Goal: Task Accomplishment & Management: Complete application form

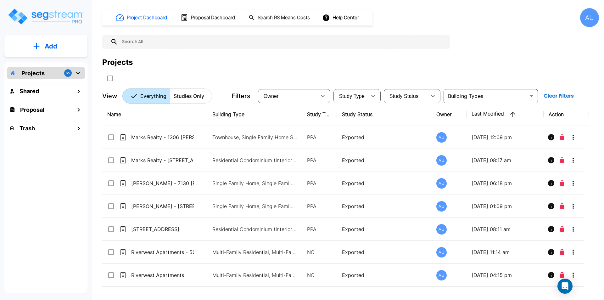
click at [49, 48] on p "Add" at bounding box center [51, 46] width 13 height 9
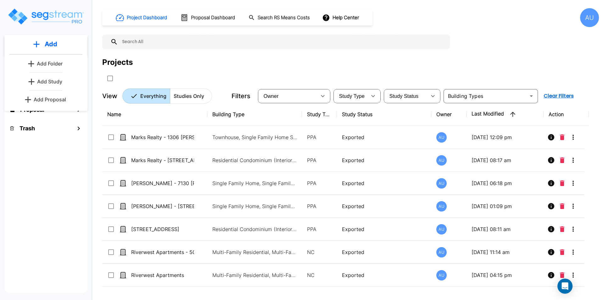
click at [55, 78] on p "Add Study" at bounding box center [49, 82] width 25 height 8
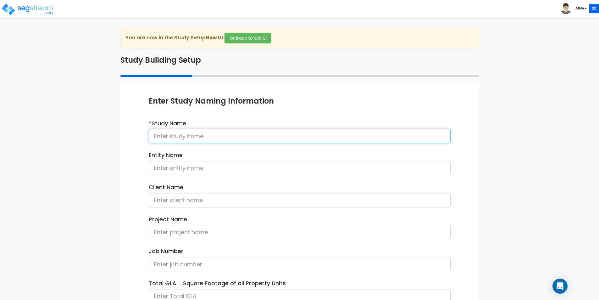
click at [229, 139] on input at bounding box center [300, 136] width 302 height 14
drag, startPoint x: 239, startPoint y: 135, endPoint x: 205, endPoint y: 135, distance: 33.6
click at [205, 135] on input "Marks Realty - 50 Evanston #1" at bounding box center [300, 136] width 302 height 14
type input "Marks Realty - 1914 [GEOGRAPHIC_DATA]"
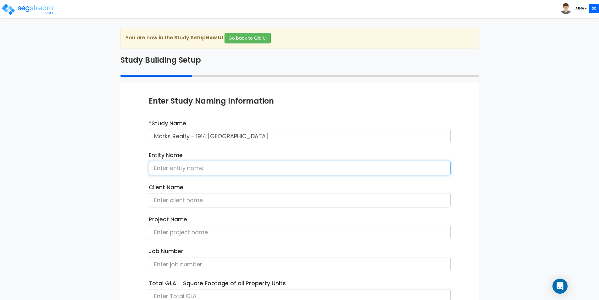
click at [193, 169] on input at bounding box center [300, 168] width 302 height 14
type input "Marks Realty, LLC"
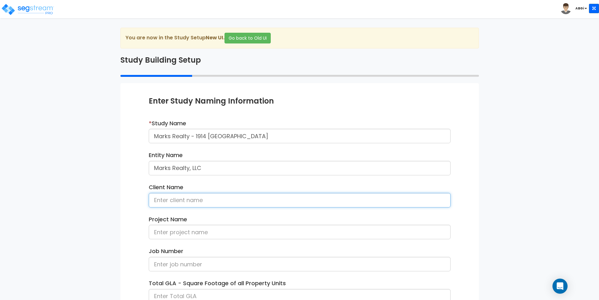
click at [189, 201] on input at bounding box center [300, 200] width 302 height 14
type input "[PERSON_NAME]"
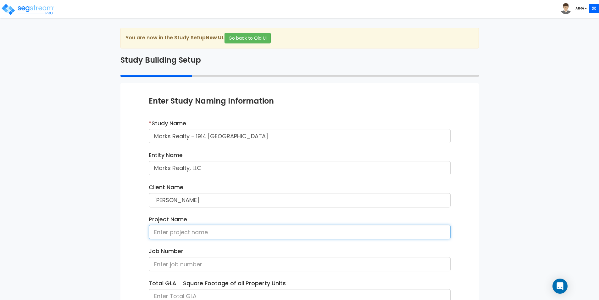
click at [183, 231] on input at bounding box center [300, 231] width 302 height 14
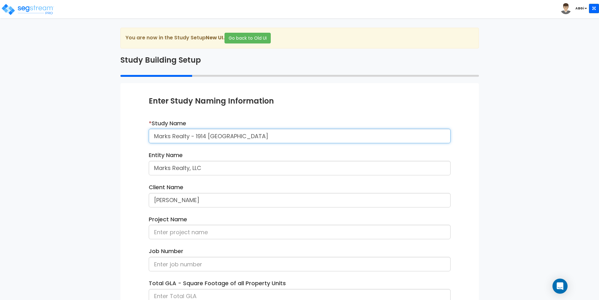
drag, startPoint x: 239, startPoint y: 134, endPoint x: 155, endPoint y: 135, distance: 84.0
click at [155, 135] on input "Marks Realty - 1914 [GEOGRAPHIC_DATA]" at bounding box center [300, 136] width 302 height 14
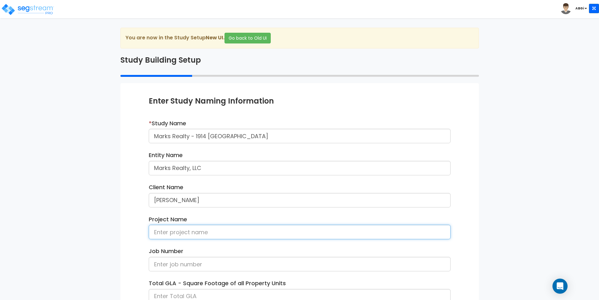
click at [167, 235] on input at bounding box center [300, 231] width 302 height 14
paste input "Marks Realty - 1914 [GEOGRAPHIC_DATA]"
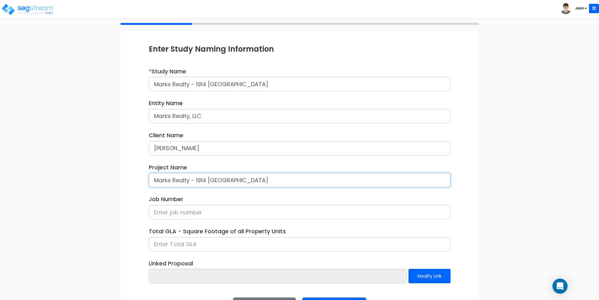
scroll to position [76, 0]
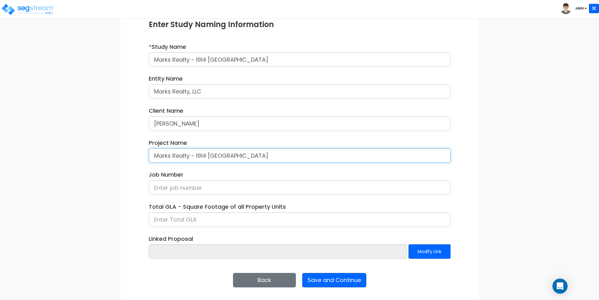
type input "Marks Realty - 1914 [GEOGRAPHIC_DATA]"
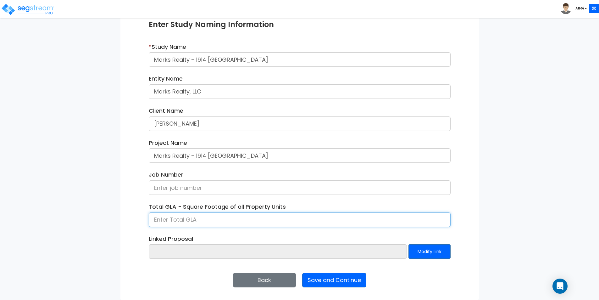
click at [205, 224] on input at bounding box center [300, 219] width 302 height 14
type input "1,018"
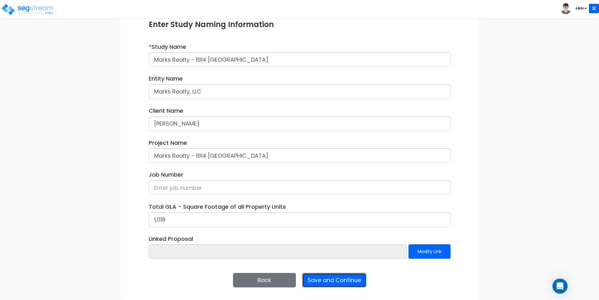
click at [325, 283] on button "Save and Continue" at bounding box center [334, 280] width 64 height 14
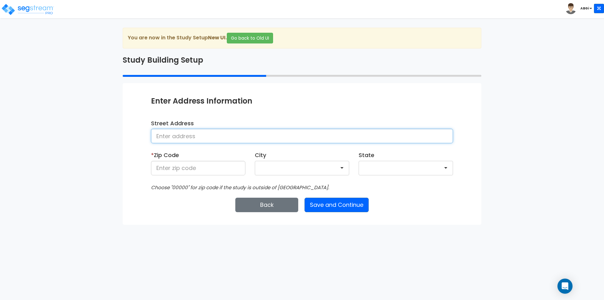
click at [261, 139] on input at bounding box center [302, 136] width 302 height 14
type input "[STREET_ADDRESS]"
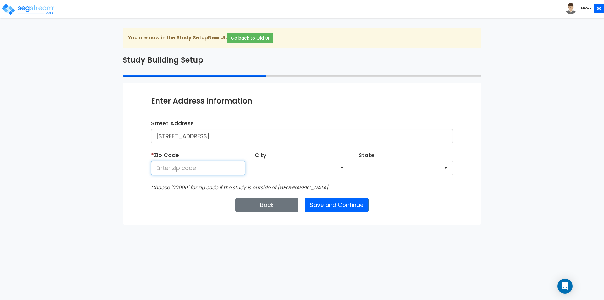
click at [208, 172] on input at bounding box center [198, 168] width 94 height 14
type input "77586"
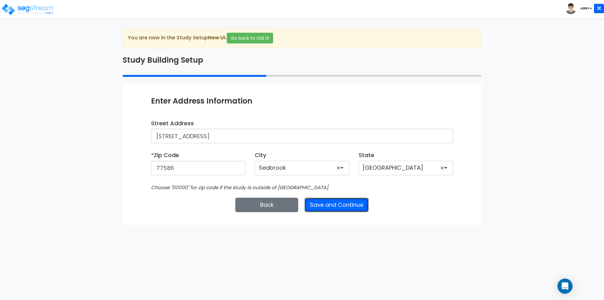
click at [341, 204] on button "Save and Continue" at bounding box center [336, 204] width 64 height 14
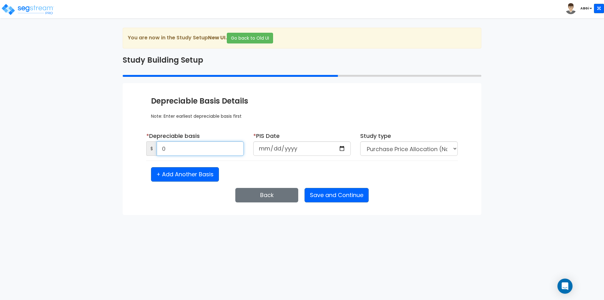
click at [187, 152] on input "0" at bounding box center [200, 148] width 87 height 14
type input "122,732"
click at [342, 147] on input "date" at bounding box center [301, 148] width 97 height 14
type input "[DATE]"
click at [404, 145] on select "Purchase Price Allocation (No Given Costs) New Construction / Reno / TI's (Give…" at bounding box center [408, 148] width 97 height 14
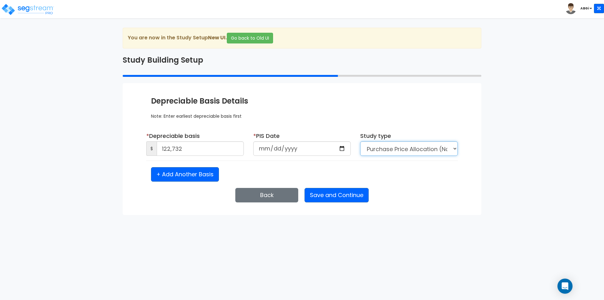
select select "2024"
click at [404, 145] on select "Purchase Price Allocation (No Given Costs) New Construction / Reno / TI's (Give…" at bounding box center [408, 148] width 97 height 14
click at [333, 195] on button "Save and Continue" at bounding box center [336, 195] width 64 height 14
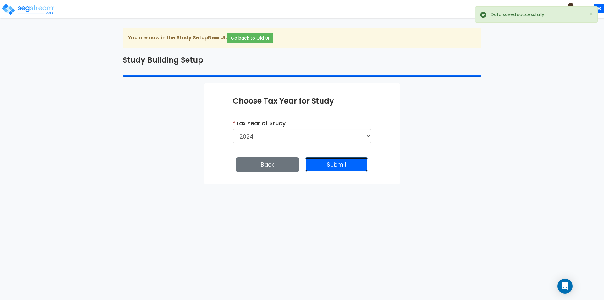
click at [332, 168] on button "Submit" at bounding box center [336, 164] width 63 height 14
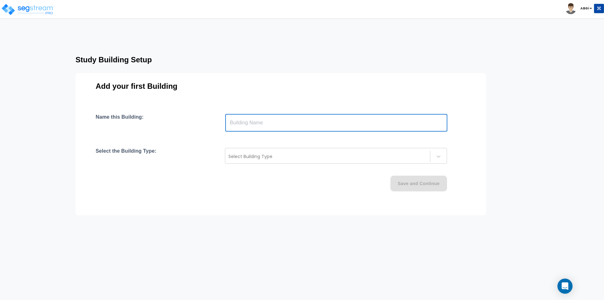
click at [367, 116] on input "text" at bounding box center [336, 123] width 222 height 18
drag, startPoint x: 268, startPoint y: 122, endPoint x: 293, endPoint y: 121, distance: 25.5
click at [293, 121] on input "Marks Realty - 1306 [PERSON_NAME]" at bounding box center [336, 123] width 222 height 18
type input "Marks Realty - 1914 [GEOGRAPHIC_DATA]"
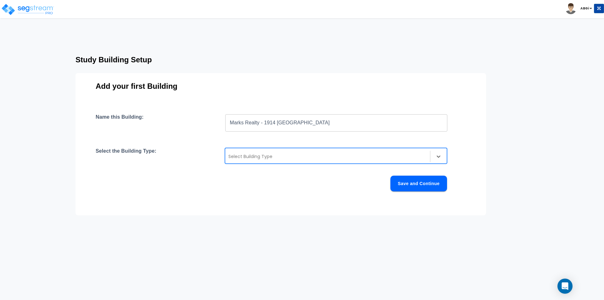
click at [321, 155] on div at bounding box center [327, 156] width 198 height 8
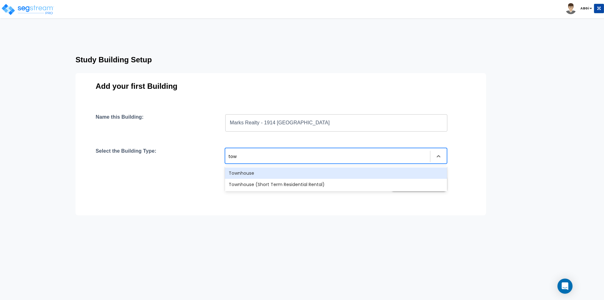
type input "town"
click at [283, 173] on div "Townhouse" at bounding box center [336, 172] width 222 height 11
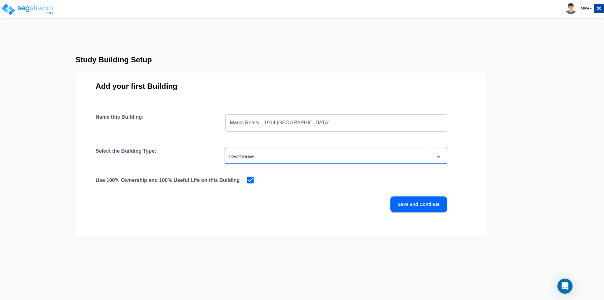
click at [413, 203] on button "Save and Continue" at bounding box center [418, 204] width 57 height 16
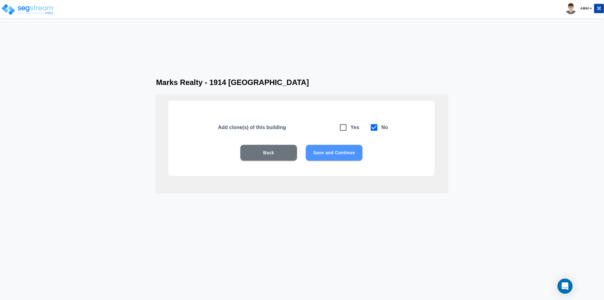
click at [330, 155] on button "Save and Continue" at bounding box center [334, 153] width 57 height 16
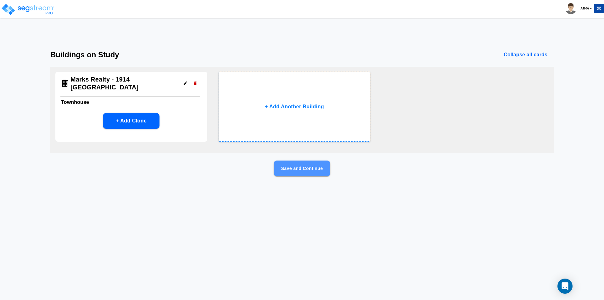
click at [307, 173] on button "Save and Continue" at bounding box center [302, 168] width 57 height 16
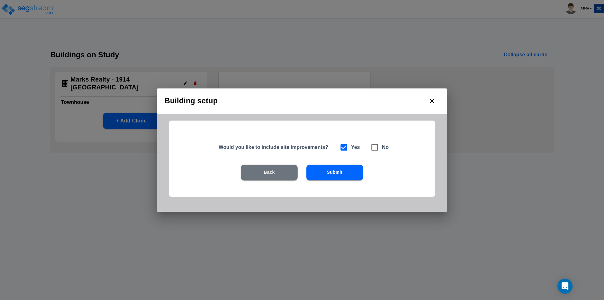
click at [372, 148] on icon at bounding box center [374, 147] width 7 height 7
checkbox input "false"
checkbox input "true"
click at [328, 169] on button "Submit" at bounding box center [334, 172] width 57 height 16
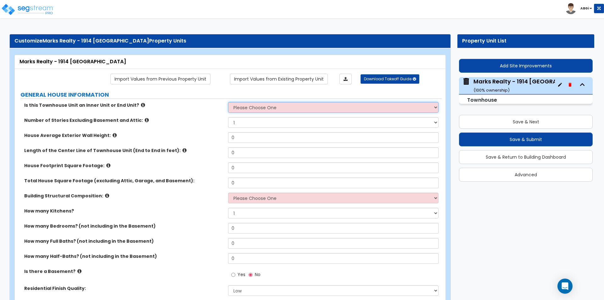
click at [296, 108] on select "Please Choose One Inner Unit End Unit" at bounding box center [333, 107] width 210 height 11
select select "2"
click at [228, 102] on select "Please Choose One Inner Unit End Unit" at bounding box center [333, 107] width 210 height 11
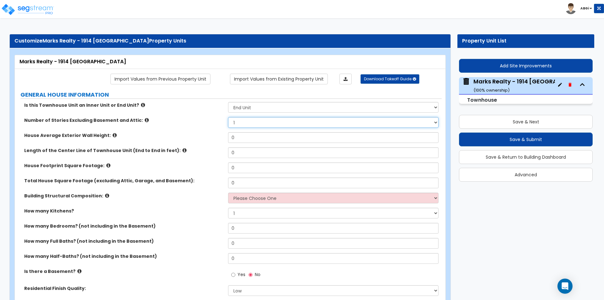
click at [278, 123] on select "1 2 3 4 5" at bounding box center [333, 122] width 210 height 11
select select "2"
click at [228, 117] on select "1 2 3 4 5" at bounding box center [333, 122] width 210 height 11
click at [268, 140] on input "0" at bounding box center [333, 137] width 210 height 11
type input "20"
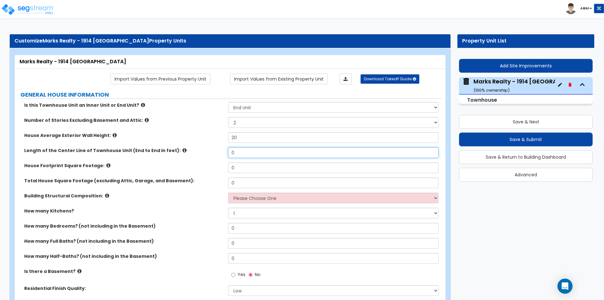
click at [237, 153] on input "0" at bounding box center [333, 152] width 210 height 11
type input "40"
click at [244, 171] on input "0" at bounding box center [333, 167] width 210 height 11
type input "497"
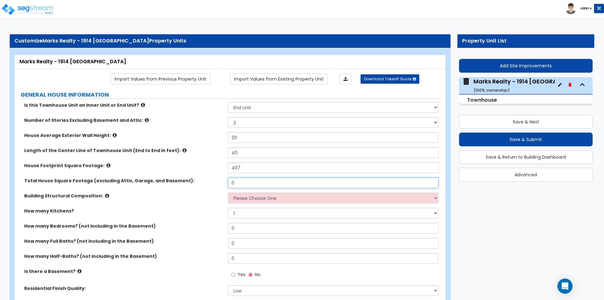
click at [249, 181] on input "0" at bounding box center [333, 182] width 210 height 11
type input "1,018"
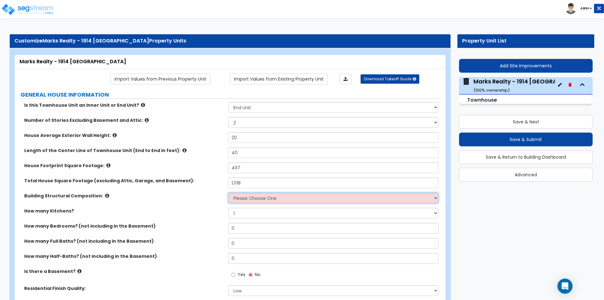
click at [243, 198] on select "Please Choose One Reinforced Concrete Structural Steel Brick Masonry CMU Masonr…" at bounding box center [333, 197] width 210 height 11
select select "7"
click at [228, 192] on select "Please Choose One Reinforced Concrete Structural Steel Brick Masonry CMU Masonr…" at bounding box center [333, 197] width 210 height 11
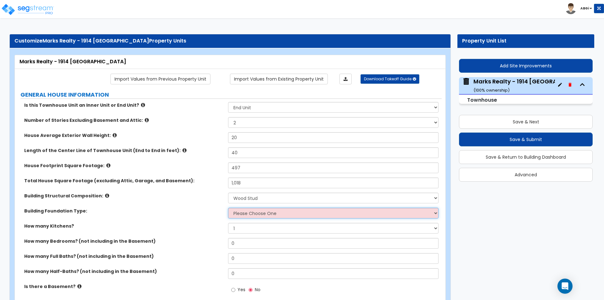
click at [242, 213] on select "Please Choose One Spread Ftg, Col, & Beam FDN Slab on Grade" at bounding box center [333, 213] width 210 height 11
select select "2"
click at [228, 208] on select "Please Choose One Spread Ftg, Col, & Beam FDN Slab on Grade" at bounding box center [333, 213] width 210 height 11
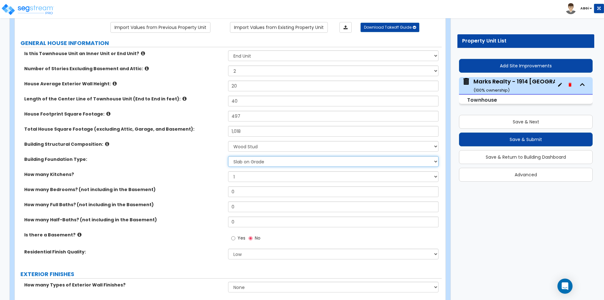
scroll to position [63, 0]
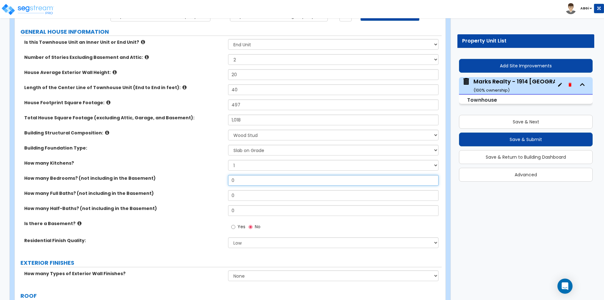
click at [242, 183] on input "0" at bounding box center [333, 180] width 210 height 11
type input "2"
click at [246, 198] on input "0" at bounding box center [333, 195] width 210 height 11
type input "2"
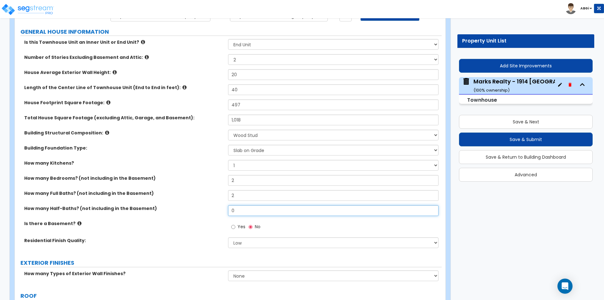
click at [245, 210] on input "0" at bounding box center [333, 210] width 210 height 11
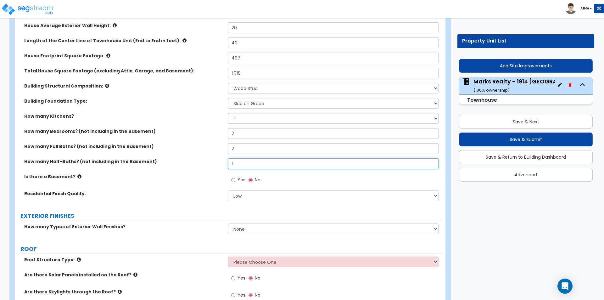
scroll to position [126, 0]
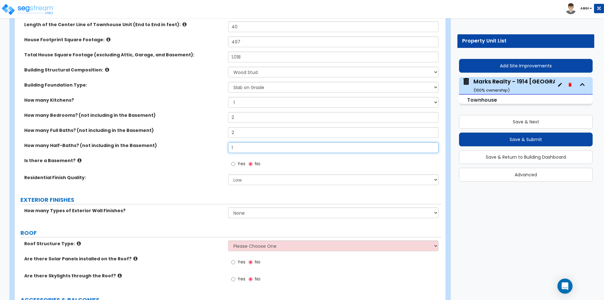
type input "1"
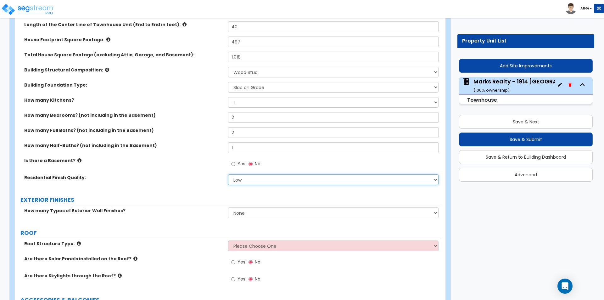
click at [238, 182] on select "Low Average High" at bounding box center [333, 179] width 210 height 11
select select "1"
click at [228, 174] on select "Low Average High" at bounding box center [333, 179] width 210 height 11
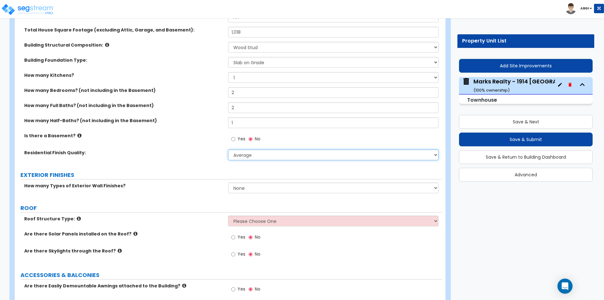
scroll to position [189, 0]
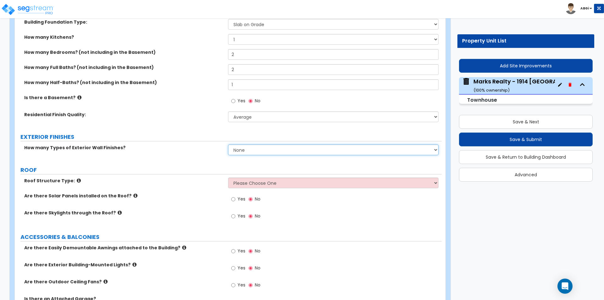
click at [249, 151] on select "None 1 2 3" at bounding box center [333, 149] width 210 height 11
select select "1"
click at [228, 144] on select "None 1 2 3" at bounding box center [333, 149] width 210 height 11
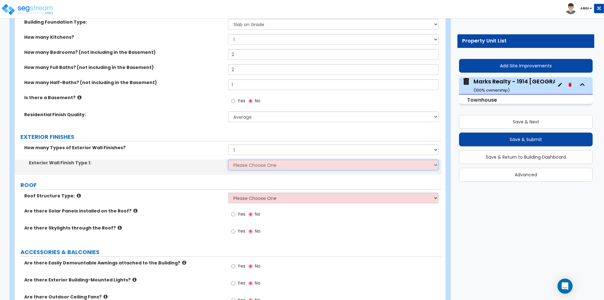
click at [242, 166] on select "Please Choose One No Finish/Shared Wall No Wall Brick Veneer Stone Veneer Wood …" at bounding box center [333, 164] width 210 height 11
select select "5"
click at [228, 159] on select "Please Choose One No Finish/Shared Wall No Wall Brick Veneer Stone Veneer Wood …" at bounding box center [333, 164] width 210 height 11
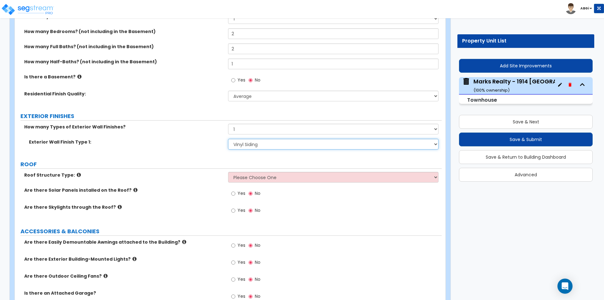
scroll to position [220, 0]
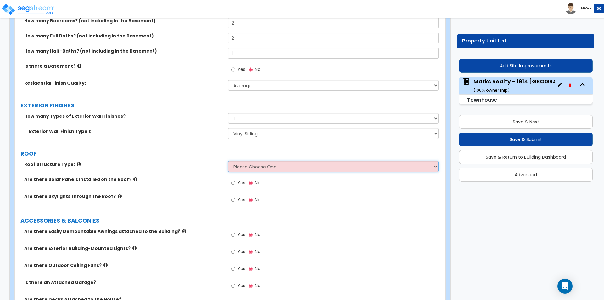
click at [242, 166] on select "Please Choose One Gable Roof Flat Roof Hybrid Gable & Flat Roof" at bounding box center [333, 166] width 210 height 11
select select "1"
click at [228, 161] on select "Please Choose One Gable Roof Flat Roof Hybrid Gable & Flat Roof" at bounding box center [333, 166] width 210 height 11
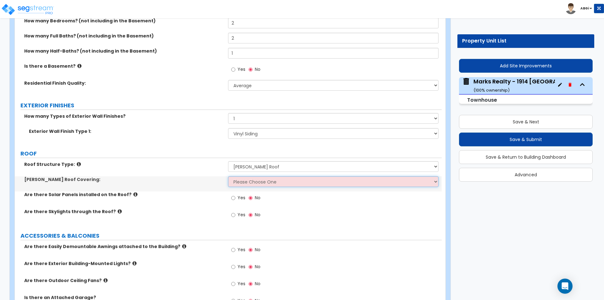
click at [247, 180] on select "Please Choose One Asphalt Shingle Clay Tile Wood Shingle Metal Shingle Standing…" at bounding box center [333, 181] width 210 height 11
select select "1"
click at [228, 176] on select "Please Choose One Asphalt Shingle Clay Tile Wood Shingle Metal Shingle Standing…" at bounding box center [333, 181] width 210 height 11
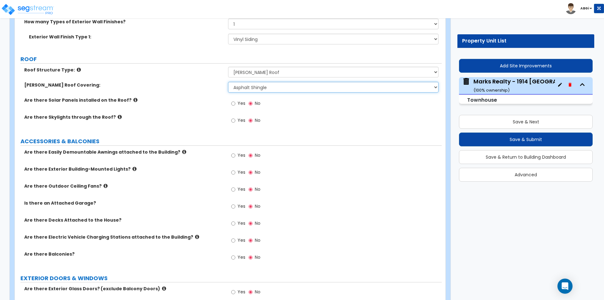
scroll to position [346, 0]
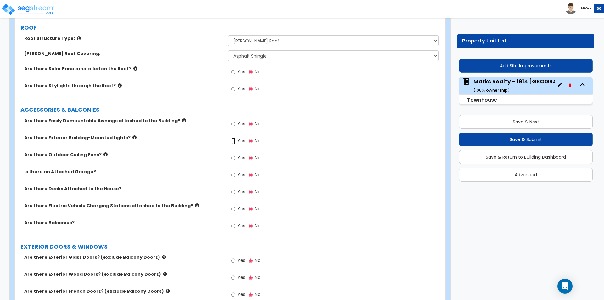
click at [234, 141] on input "Yes" at bounding box center [233, 140] width 4 height 7
radio input "true"
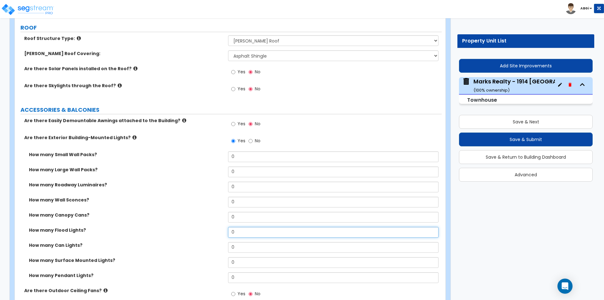
click at [248, 233] on input "0" at bounding box center [333, 232] width 210 height 11
type input "2"
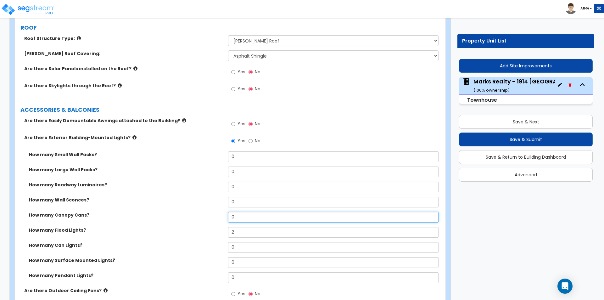
click at [234, 215] on input "0" at bounding box center [333, 217] width 210 height 11
type input "2"
type input "3"
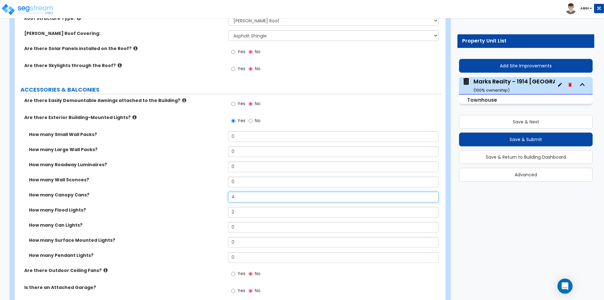
scroll to position [377, 0]
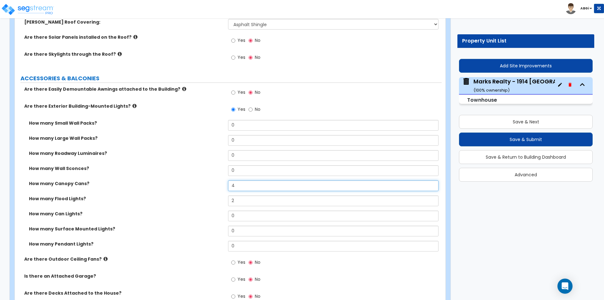
type input "4"
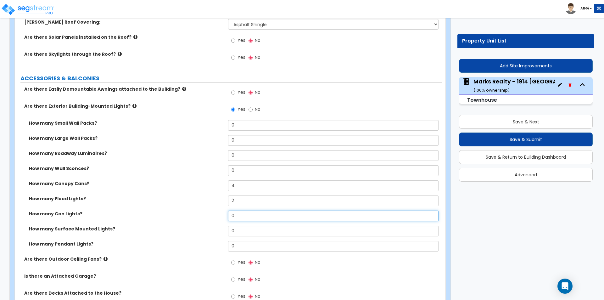
click at [235, 214] on input "0" at bounding box center [333, 215] width 210 height 11
type input "4"
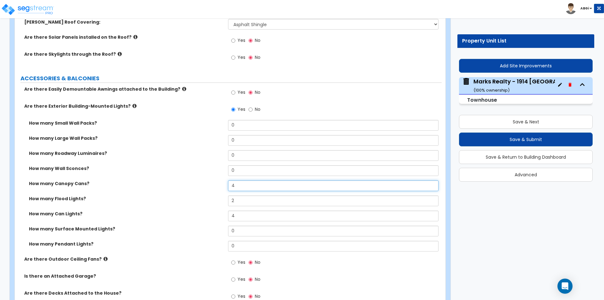
click at [242, 186] on input "4" at bounding box center [333, 185] width 210 height 11
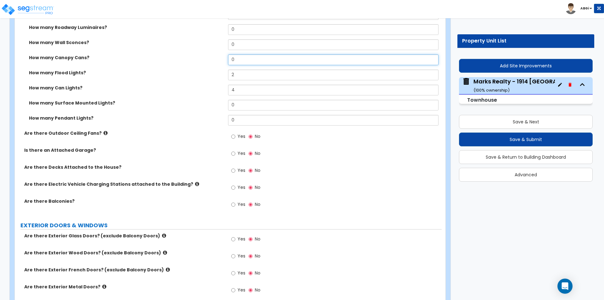
scroll to position [534, 0]
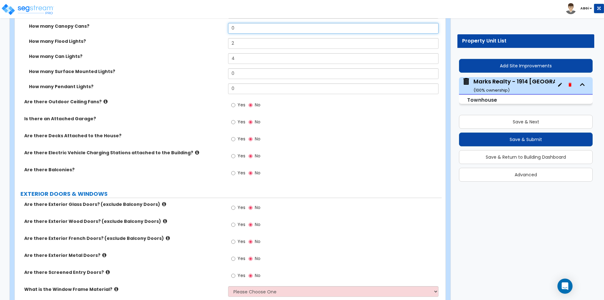
type input "0"
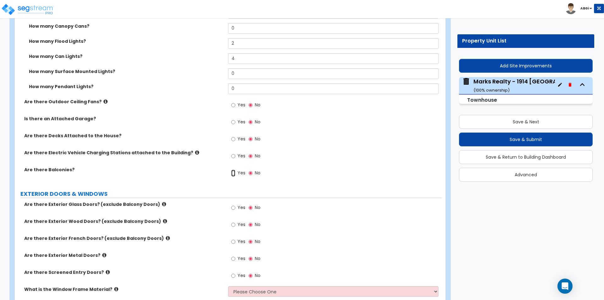
click at [235, 173] on input "Yes" at bounding box center [233, 172] width 4 height 7
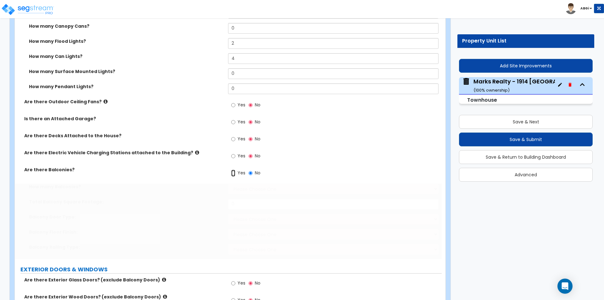
radio input "true"
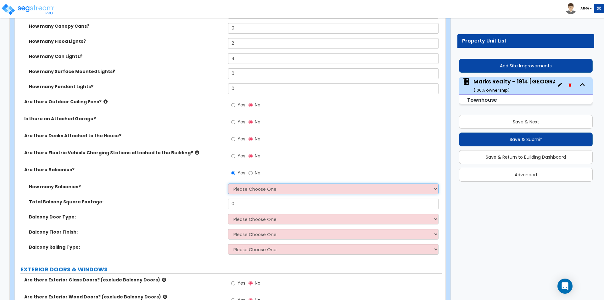
click at [243, 188] on select "Please Choose One 1 2 3 4 5" at bounding box center [333, 188] width 210 height 11
select select "1"
click at [228, 183] on select "Please Choose One 1 2 3 4 5" at bounding box center [333, 188] width 210 height 11
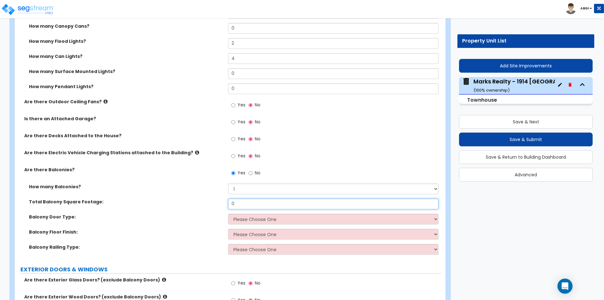
click at [243, 205] on input "0" at bounding box center [333, 203] width 210 height 11
type input "40"
click at [275, 218] on select "Please Choose One Single Hinged Doors Double Hinged Doors Sliding Glass Doors" at bounding box center [333, 218] width 210 height 11
select select "3"
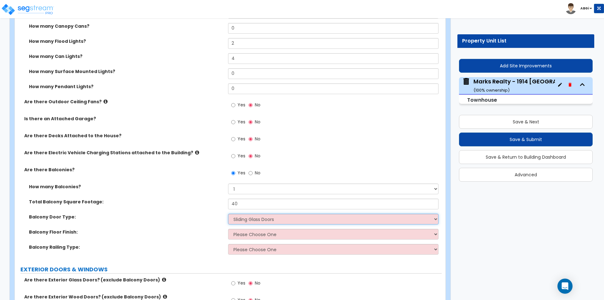
click at [228, 213] on select "Please Choose One Single Hinged Doors Double Hinged Doors Sliding Glass Doors" at bounding box center [333, 218] width 210 height 11
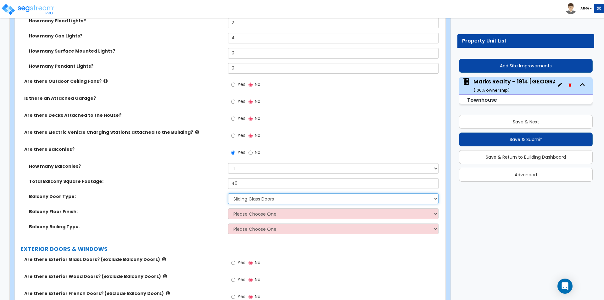
scroll to position [566, 0]
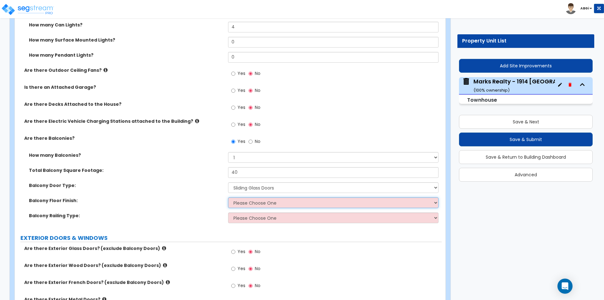
click at [259, 204] on select "Please Choose One Concrete Flooring Tile Flooring Resilient Laminate Flooring P…" at bounding box center [333, 202] width 210 height 11
select select "1"
click at [228, 197] on select "Please Choose One Concrete Flooring Tile Flooring Resilient Laminate Flooring P…" at bounding box center [333, 202] width 210 height 11
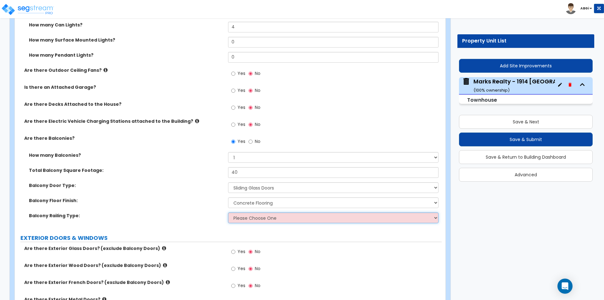
click at [261, 219] on select "Please Choose One Steel Aluminum Wood Glass and Metal Wrought Iron" at bounding box center [333, 217] width 210 height 11
select select "5"
click at [228, 212] on select "Please Choose One Steel Aluminum Wood Glass and Metal Wrought Iron" at bounding box center [333, 217] width 210 height 11
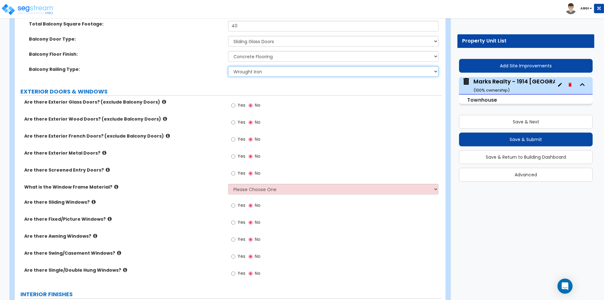
scroll to position [723, 0]
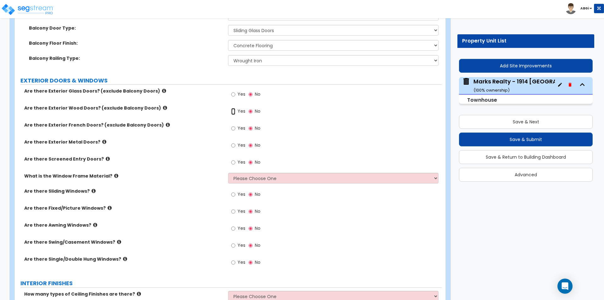
click at [232, 113] on input "Yes" at bounding box center [233, 111] width 4 height 7
radio input "true"
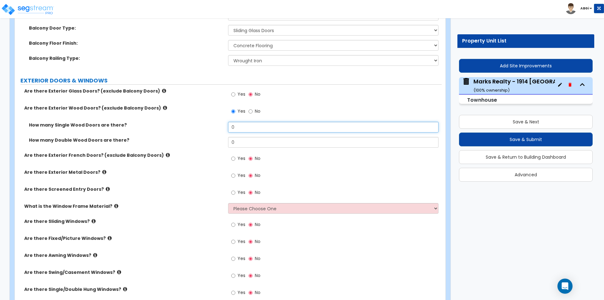
click at [243, 128] on input "0" at bounding box center [333, 127] width 210 height 11
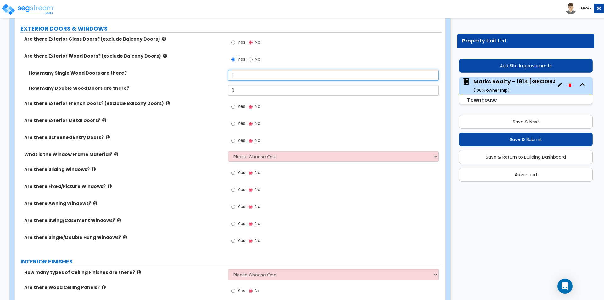
scroll to position [786, 0]
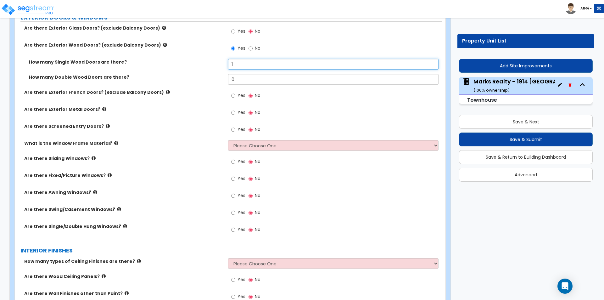
type input "1"
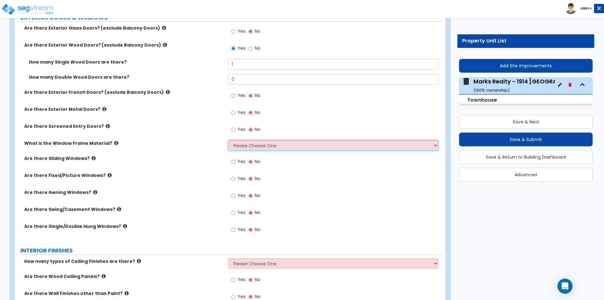
click at [238, 144] on select "Please Choose One Vinyl Aluminum Wood" at bounding box center [333, 145] width 210 height 11
select select "1"
click at [228, 140] on select "Please Choose One Vinyl Aluminum Wood" at bounding box center [333, 145] width 210 height 11
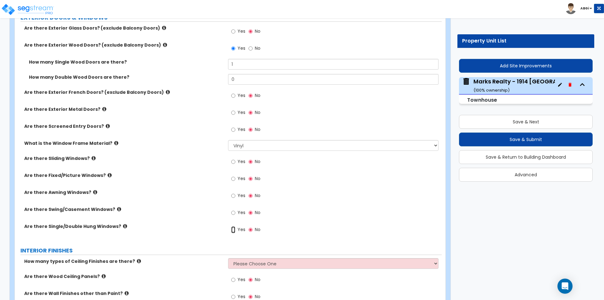
click at [233, 230] on input "Yes" at bounding box center [233, 229] width 4 height 7
radio input "true"
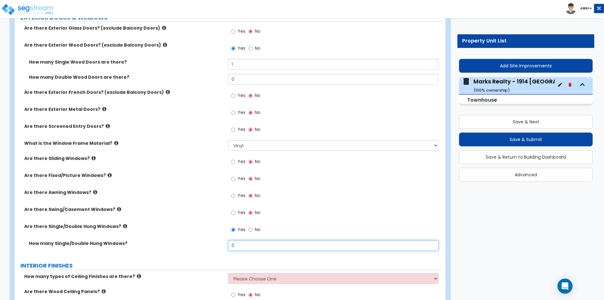
click at [245, 246] on input "0" at bounding box center [333, 245] width 210 height 11
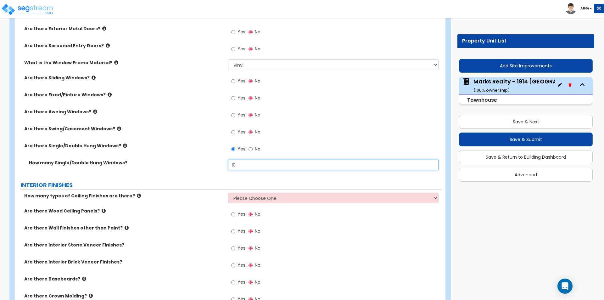
scroll to position [880, 0]
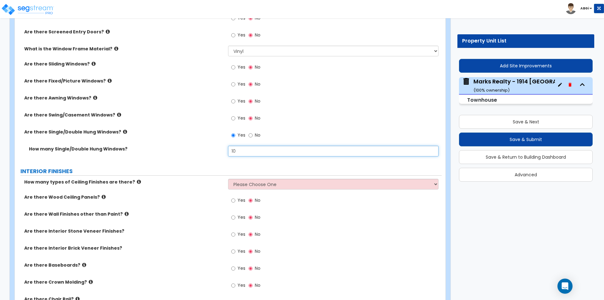
type input "10"
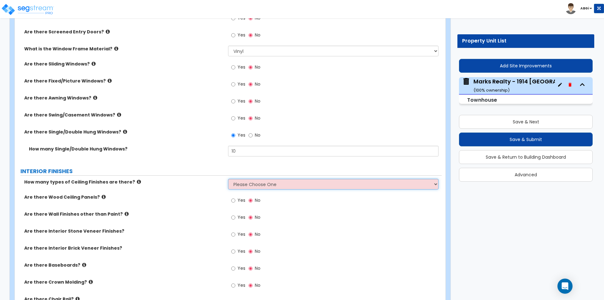
click at [262, 186] on select "Please Choose One 1 2 3" at bounding box center [333, 184] width 210 height 11
select select "1"
click at [228, 179] on select "Please Choose One 1 2 3" at bounding box center [333, 184] width 210 height 11
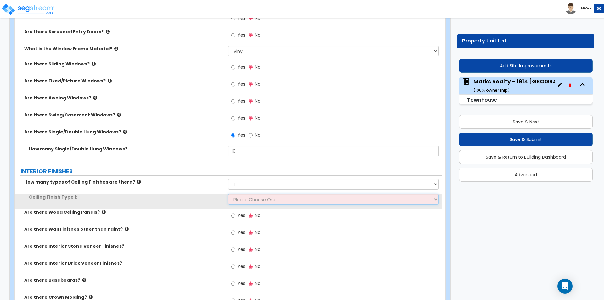
click at [253, 198] on select "Please Choose One Drop Ceiling Drywall Ceiling Open Ceiling" at bounding box center [333, 199] width 210 height 11
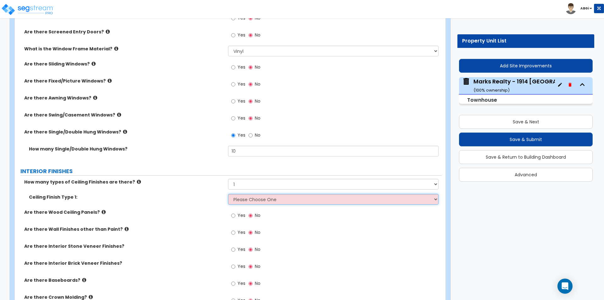
select select "2"
click at [228, 194] on select "Please Choose One Drop Ceiling Drywall Ceiling Open Ceiling" at bounding box center [333, 199] width 210 height 11
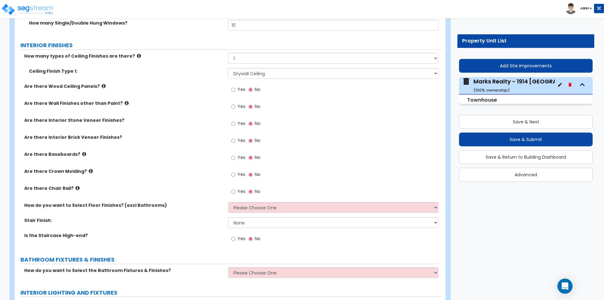
scroll to position [1038, 0]
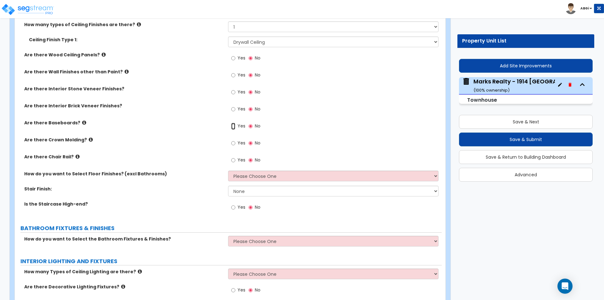
click at [233, 127] on input "Yes" at bounding box center [233, 126] width 4 height 7
radio input "true"
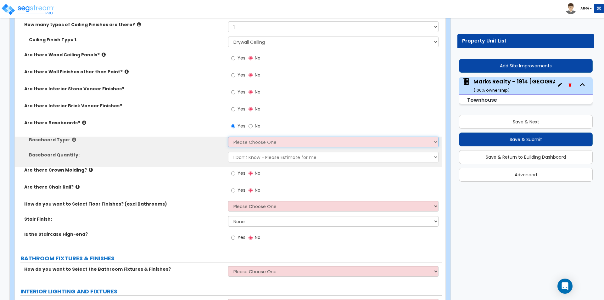
click at [240, 141] on select "Please Choose One Wood Vinyl Carpet Tile" at bounding box center [333, 141] width 210 height 11
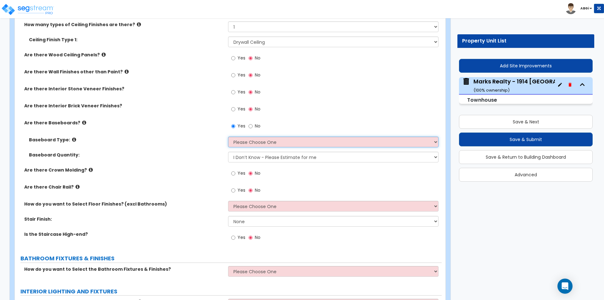
select select "1"
click at [228, 136] on select "Please Choose One Wood Vinyl Carpet Tile" at bounding box center [333, 141] width 210 height 11
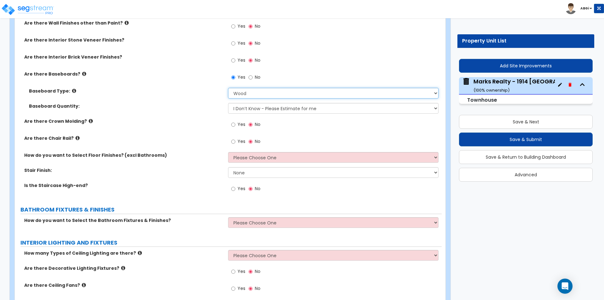
scroll to position [1100, 0]
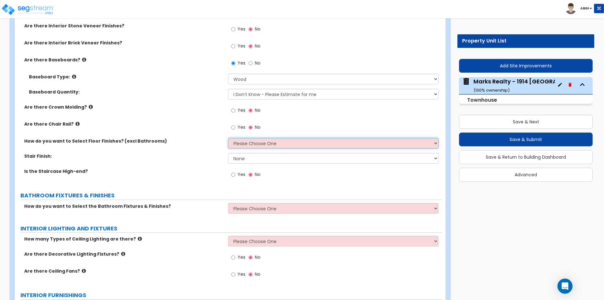
click at [242, 141] on select "Please Choose One I want to Select Floor Finishes for the Areas of the House I …" at bounding box center [333, 143] width 210 height 11
select select "1"
click at [228, 138] on select "Please Choose One I want to Select Floor Finishes for the Areas of the House I …" at bounding box center [333, 143] width 210 height 11
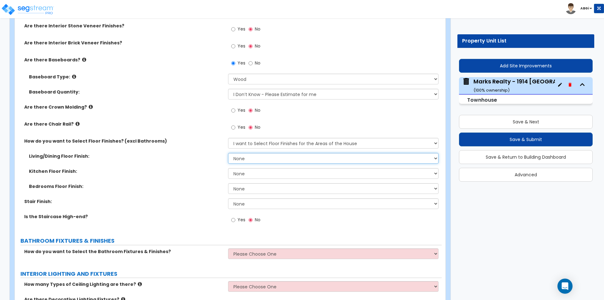
click at [244, 159] on select "None Tile Flooring Hardwood Flooring Resilient Laminate Flooring VCT Flooring S…" at bounding box center [333, 158] width 210 height 11
select select "3"
click at [228, 153] on select "None Tile Flooring Hardwood Flooring Resilient Laminate Flooring VCT Flooring S…" at bounding box center [333, 158] width 210 height 11
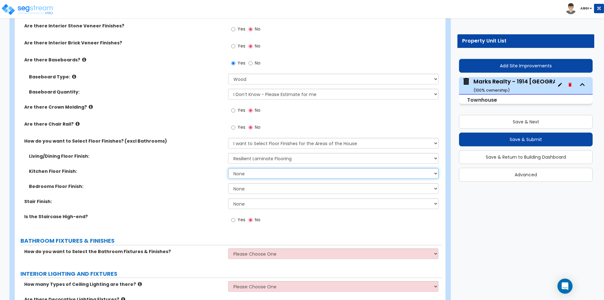
click at [246, 175] on select "None Tile Flooring Hardwood Flooring Resilient Laminate Flooring VCT Flooring S…" at bounding box center [333, 173] width 210 height 11
select select "1"
click at [228, 168] on select "None Tile Flooring Hardwood Flooring Resilient Laminate Flooring VCT Flooring S…" at bounding box center [333, 173] width 210 height 11
click at [249, 190] on select "None Tile Flooring Hardwood Flooring Resilient Laminate Flooring VCT Flooring S…" at bounding box center [333, 188] width 210 height 11
select select "3"
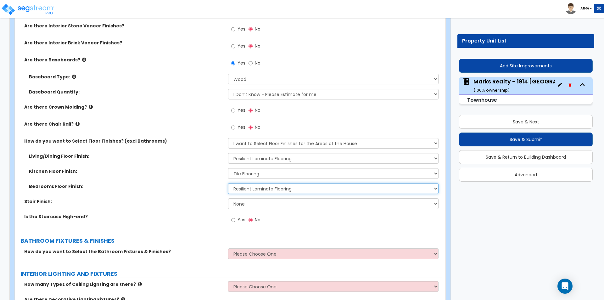
click at [228, 183] on select "None Tile Flooring Hardwood Flooring Resilient Laminate Flooring VCT Flooring S…" at bounding box center [333, 188] width 210 height 11
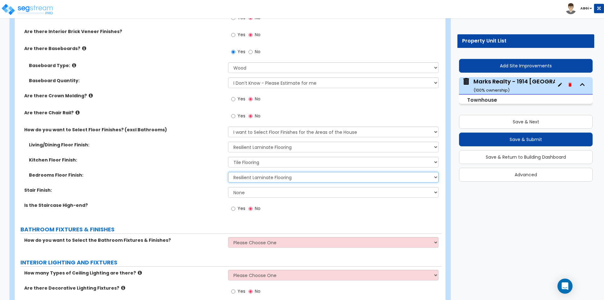
scroll to position [1132, 0]
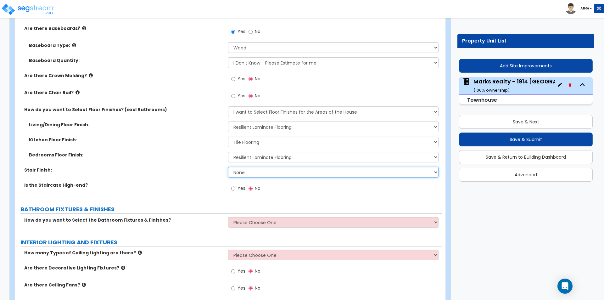
click at [238, 172] on select "None Tile Wood Laminate VCT Sheet Carpet Sheet Vinyl Carpet Tile" at bounding box center [333, 172] width 210 height 11
select select "3"
click at [228, 167] on select "None Tile Wood Laminate VCT Sheet Carpet Sheet Vinyl Carpet Tile" at bounding box center [333, 172] width 210 height 11
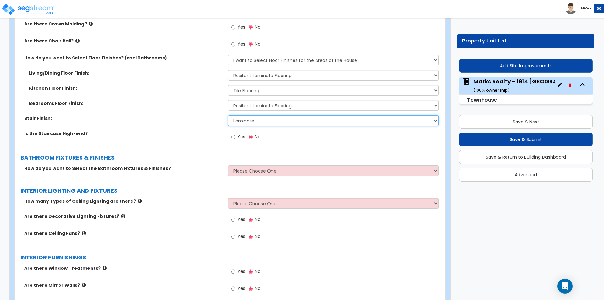
scroll to position [1195, 0]
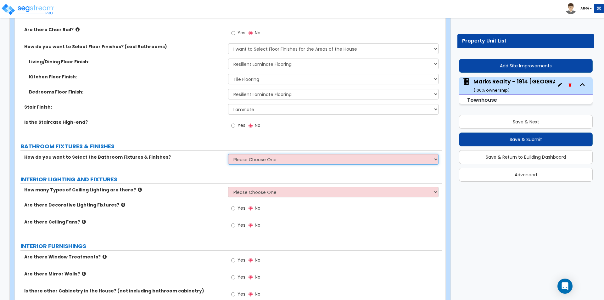
click at [248, 160] on select "Please Choose One I want to Select Fixtures and Finishes only for one Bath and …" at bounding box center [333, 159] width 210 height 11
select select "2"
click at [228, 154] on select "Please Choose One I want to Select Fixtures and Finishes only for one Bath and …" at bounding box center [333, 159] width 210 height 11
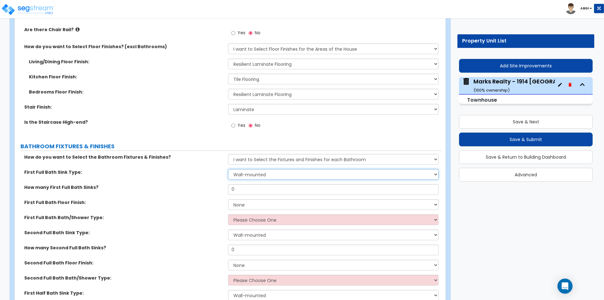
click at [256, 172] on select "Wall-mounted Pedestal-mounted Vanity-mounted" at bounding box center [333, 174] width 210 height 11
select select "3"
click at [228, 169] on select "Wall-mounted Pedestal-mounted Vanity-mounted" at bounding box center [333, 174] width 210 height 11
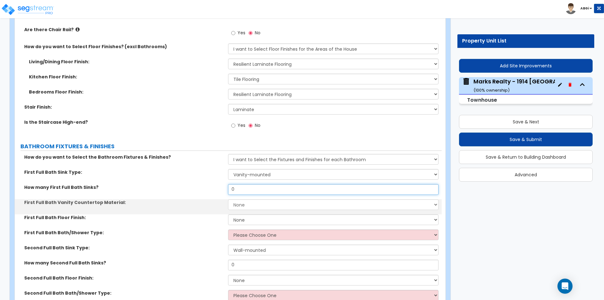
click at [251, 189] on input "0" at bounding box center [333, 189] width 210 height 11
type input "1"
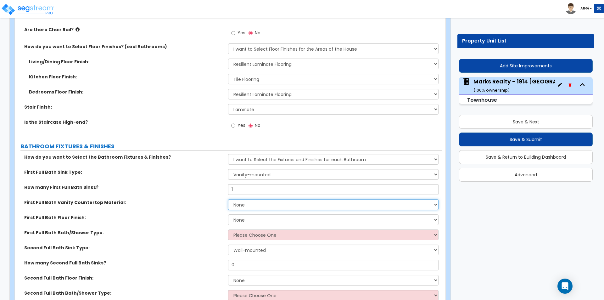
click at [263, 203] on select "None Plastic Laminate Solid Surface Stone Quartz Marble Tile Wood Stainless Ste…" at bounding box center [333, 204] width 210 height 11
select select "3"
click at [228, 199] on select "None Plastic Laminate Solid Surface Stone Quartz Marble Tile Wood Stainless Ste…" at bounding box center [333, 204] width 210 height 11
click at [260, 220] on select "None Tile Flooring Hardwood Flooring Resilient Laminate Flooring VCT Flooring S…" at bounding box center [333, 219] width 210 height 11
select select "1"
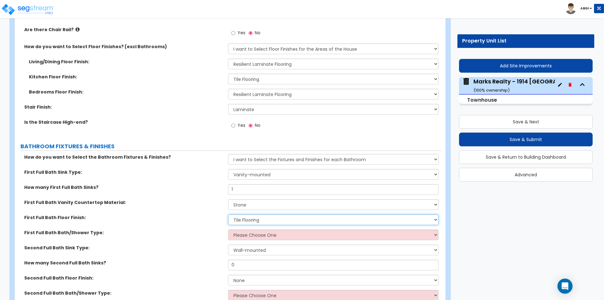
click at [228, 214] on select "None Tile Flooring Hardwood Flooring Resilient Laminate Flooring VCT Flooring S…" at bounding box center [333, 219] width 210 height 11
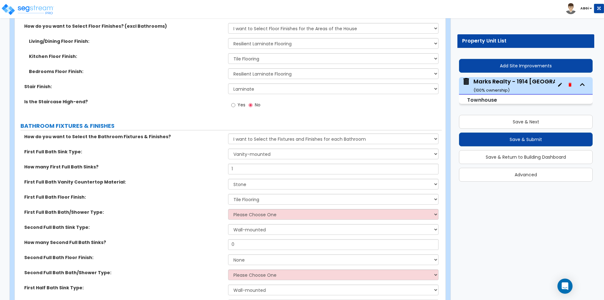
scroll to position [1226, 0]
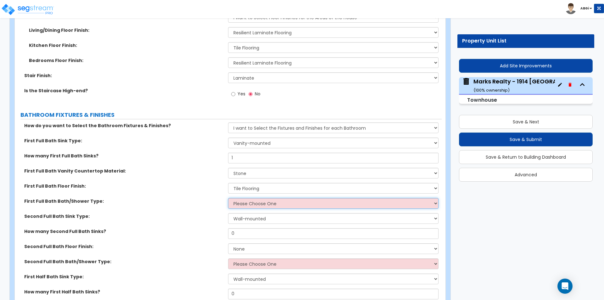
click at [250, 201] on select "Please Choose One Standalone Shower Bathtub - Shower Combo" at bounding box center [333, 203] width 210 height 11
select select "1"
click at [228, 198] on select "Please Choose One Standalone Shower Bathtub - Shower Combo" at bounding box center [333, 203] width 210 height 11
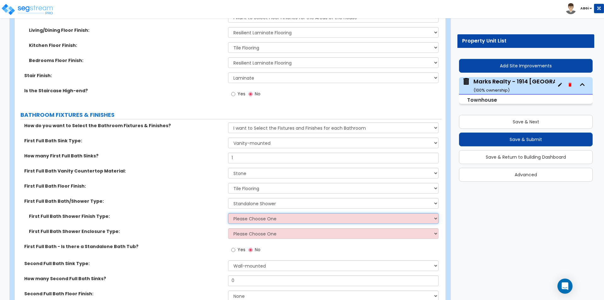
click at [255, 219] on select "Please Choose One Plastic Tile Stone" at bounding box center [333, 218] width 210 height 11
select select "2"
click at [228, 213] on select "Please Choose One Plastic Tile Stone" at bounding box center [333, 218] width 210 height 11
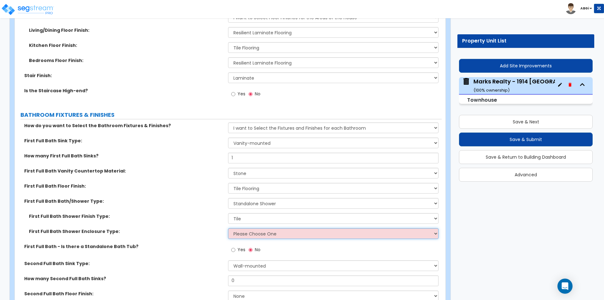
click at [251, 230] on select "Please Choose One Curtain & Rod Glass Sliding Doors Glass Hinged Doors" at bounding box center [333, 233] width 210 height 11
click at [228, 228] on select "Please Choose One Curtain & Rod Glass Sliding Doors Glass Hinged Doors" at bounding box center [333, 233] width 210 height 11
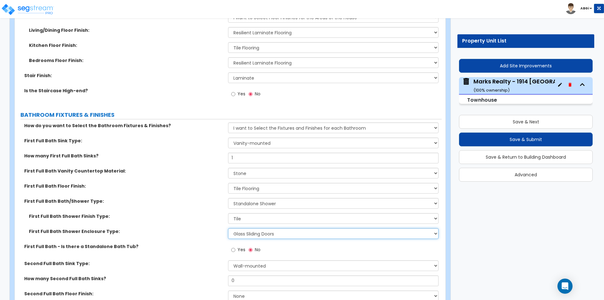
click at [286, 234] on select "Please Choose One Curtain & Rod Glass Sliding Doors Glass Hinged Doors" at bounding box center [333, 233] width 210 height 11
select select "3"
click at [228, 228] on select "Please Choose One Curtain & Rod Glass Sliding Doors Glass Hinged Doors" at bounding box center [333, 233] width 210 height 11
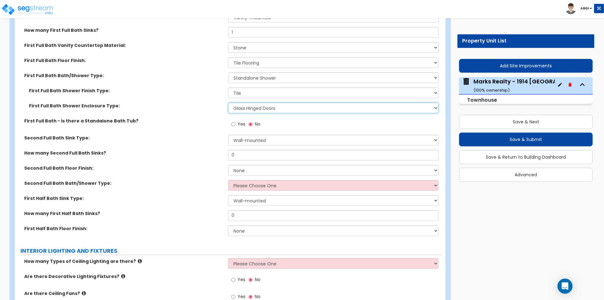
scroll to position [1352, 0]
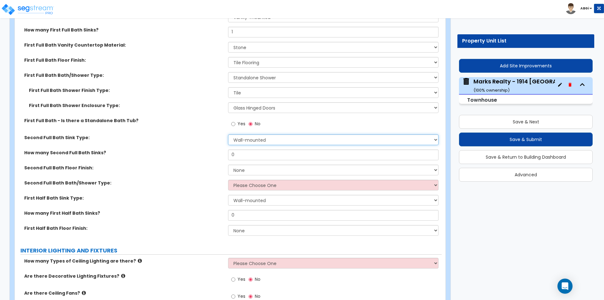
click at [257, 140] on select "Wall-mounted Pedestal-mounted Vanity-mounted" at bounding box center [333, 139] width 210 height 11
select select "3"
click at [228, 134] on select "Wall-mounted Pedestal-mounted Vanity-mounted" at bounding box center [333, 139] width 210 height 11
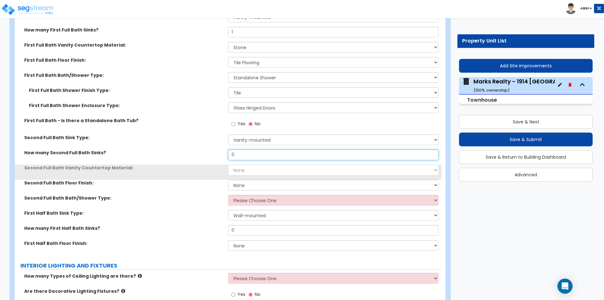
click at [251, 154] on input "0" at bounding box center [333, 154] width 210 height 11
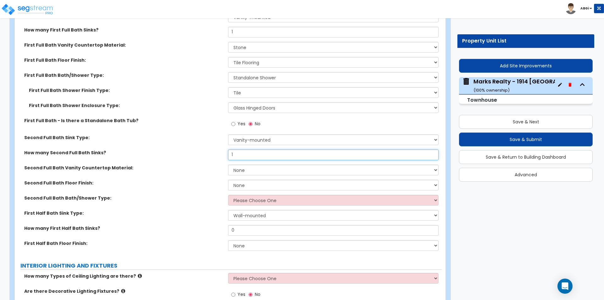
type input "1"
click at [252, 168] on select "None Plastic Laminate Solid Surface Stone Quartz Marble Tile Wood Stainless Ste…" at bounding box center [333, 169] width 210 height 11
select select "3"
click at [228, 164] on select "None Plastic Laminate Solid Surface Stone Quartz Marble Tile Wood Stainless Ste…" at bounding box center [333, 169] width 210 height 11
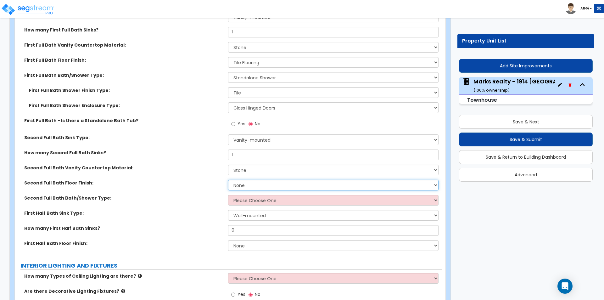
click at [253, 185] on select "None Tile Flooring Hardwood Flooring Resilient Laminate Flooring VCT Flooring S…" at bounding box center [333, 185] width 210 height 11
select select "1"
click at [228, 180] on select "None Tile Flooring Hardwood Flooring Resilient Laminate Flooring VCT Flooring S…" at bounding box center [333, 185] width 210 height 11
click at [250, 201] on select "Please Choose One Standalone Shower Bathtub - Shower Combo" at bounding box center [333, 200] width 210 height 11
select select "2"
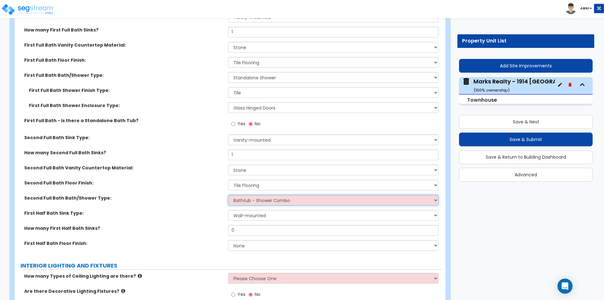
click at [228, 195] on select "Please Choose One Standalone Shower Bathtub - Shower Combo" at bounding box center [333, 200] width 210 height 11
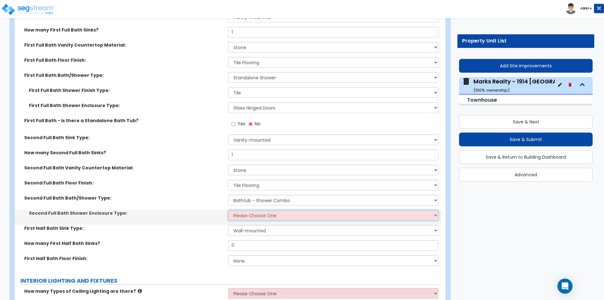
click at [257, 215] on select "Please Choose One Curtain & Rod Glass Sliding Doors Glass Hinged Doors" at bounding box center [333, 215] width 210 height 11
select select "1"
click at [228, 210] on select "Please Choose One Curtain & Rod Glass Sliding Doors Glass Hinged Doors" at bounding box center [333, 215] width 210 height 11
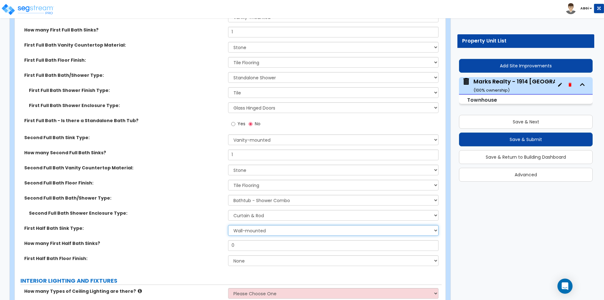
click at [254, 230] on select "Wall-mounted Pedestal-mounted Vanity-mounted" at bounding box center [333, 230] width 210 height 11
click at [255, 230] on select "Wall-mounted Pedestal-mounted Vanity-mounted" at bounding box center [333, 230] width 210 height 11
click at [248, 247] on input "0" at bounding box center [333, 245] width 210 height 11
type input "1"
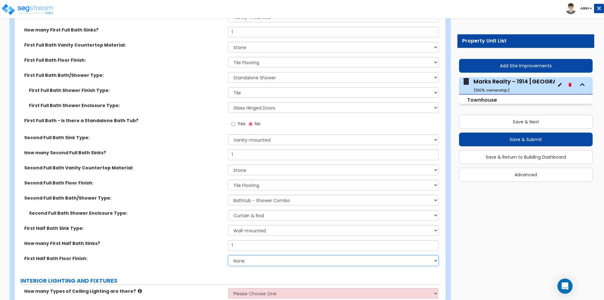
click at [253, 262] on select "None Tile Flooring Hardwood Flooring Resilient Laminate Flooring VCT Flooring S…" at bounding box center [333, 260] width 210 height 11
select select "1"
click at [228, 255] on select "None Tile Flooring Hardwood Flooring Resilient Laminate Flooring VCT Flooring S…" at bounding box center [333, 260] width 210 height 11
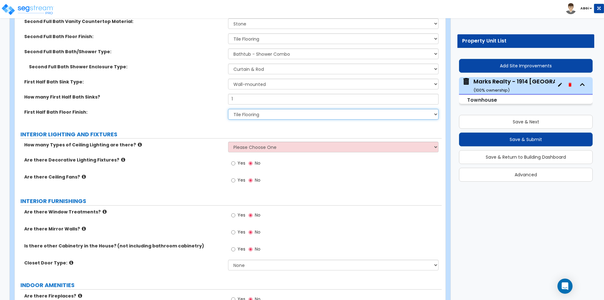
scroll to position [1509, 0]
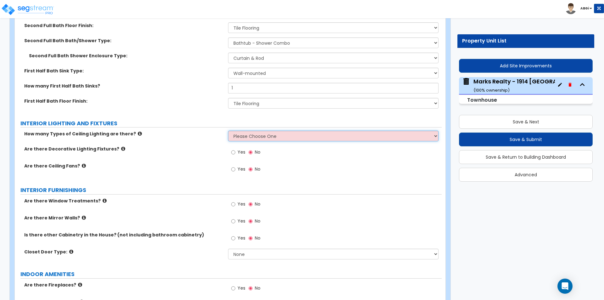
click at [244, 136] on select "Please Choose One 1 2 3" at bounding box center [333, 135] width 210 height 11
select select "1"
click at [228, 130] on select "Please Choose One 1 2 3" at bounding box center [333, 135] width 210 height 11
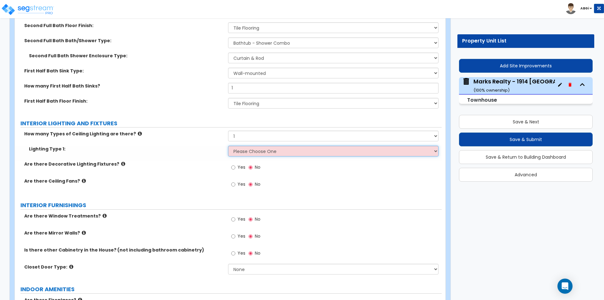
click at [243, 152] on select "Please Choose One LED Surface-Mounted LED Recessed Fluorescent Surface-Mounted …" at bounding box center [333, 151] width 210 height 11
select select "2"
click at [228, 146] on select "Please Choose One LED Surface-Mounted LED Recessed Fluorescent Surface-Mounted …" at bounding box center [333, 151] width 210 height 11
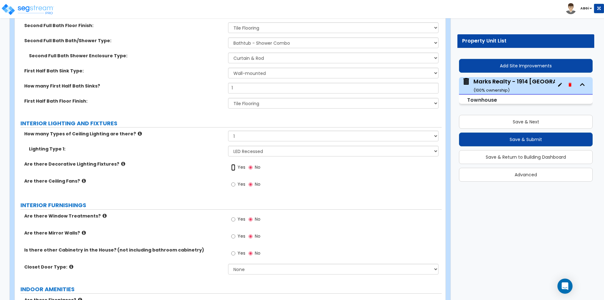
click at [233, 167] on input "Yes" at bounding box center [233, 167] width 4 height 7
radio input "true"
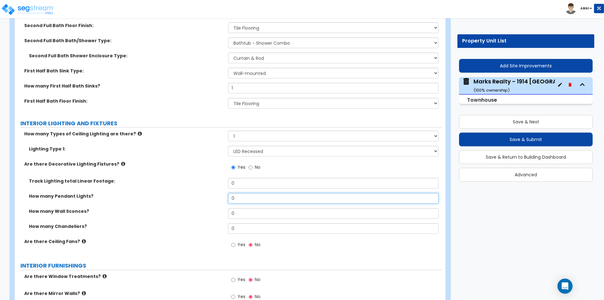
click at [240, 197] on input "0" at bounding box center [333, 198] width 210 height 11
type input "2"
click at [241, 213] on input "0" at bounding box center [333, 213] width 210 height 11
type input "1"
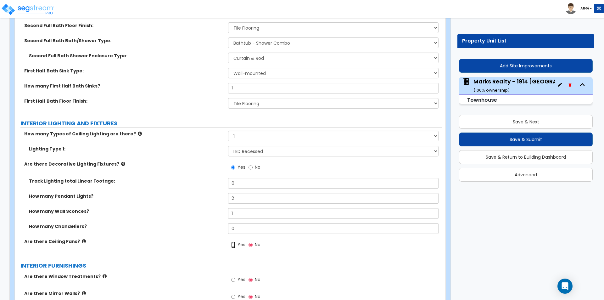
click at [232, 245] on input "Yes" at bounding box center [233, 244] width 4 height 7
radio input "true"
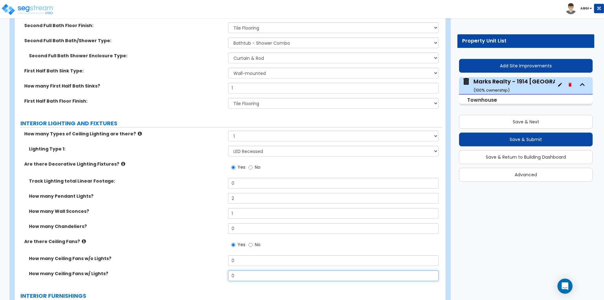
click at [240, 273] on input "0" at bounding box center [333, 275] width 210 height 11
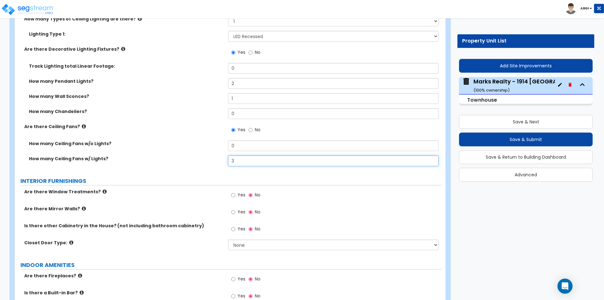
scroll to position [1635, 0]
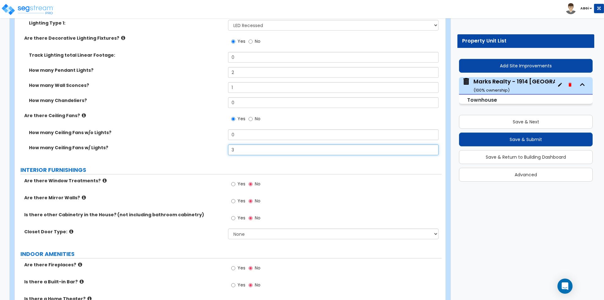
type input "3"
click at [233, 183] on input "Yes" at bounding box center [233, 183] width 4 height 7
radio input "true"
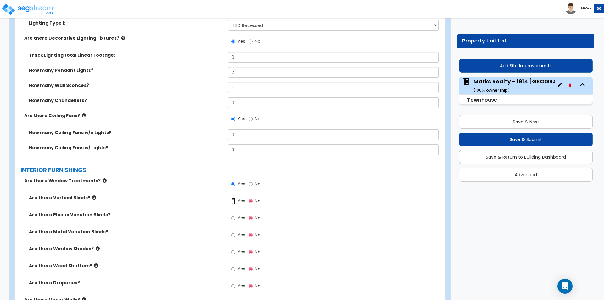
click at [233, 199] on input "Yes" at bounding box center [233, 200] width 4 height 7
radio input "true"
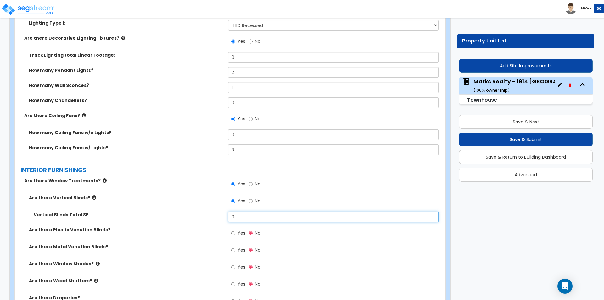
click at [235, 217] on input "0" at bounding box center [333, 216] width 210 height 11
type input "120"
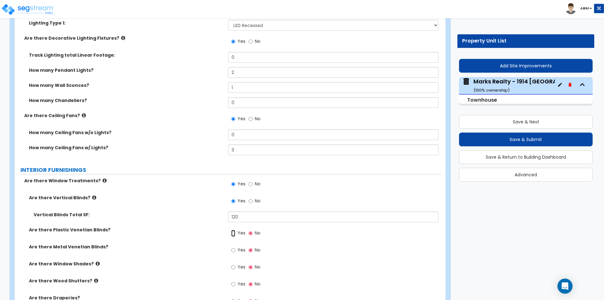
click at [233, 232] on input "Yes" at bounding box center [233, 233] width 4 height 7
radio input "true"
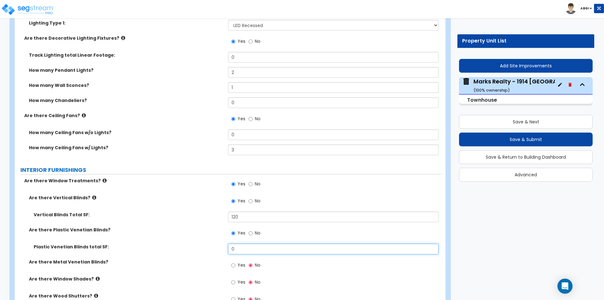
click at [244, 251] on input "0" at bounding box center [333, 248] width 210 height 11
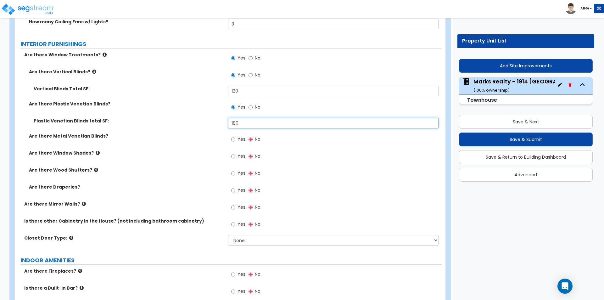
scroll to position [1792, 0]
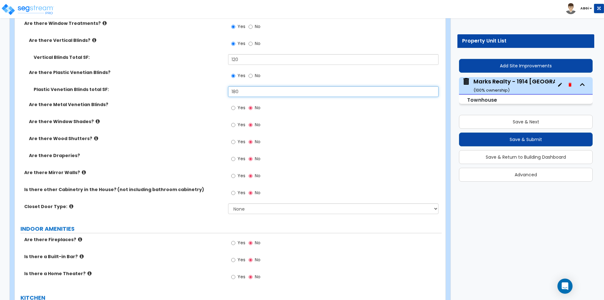
type input "180"
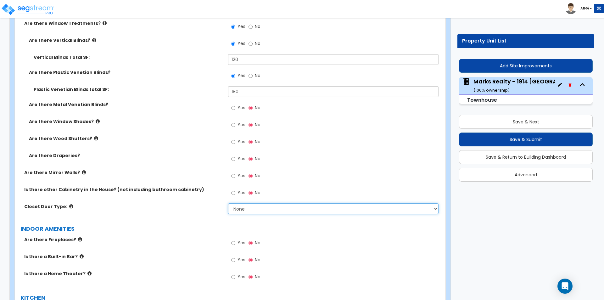
click at [254, 205] on select "None Bi-fold Louvered Doors Bi-fold Panel Doors Sliding Doors Hinged Wood Door" at bounding box center [333, 208] width 210 height 11
select select "3"
click at [228, 203] on select "None Bi-fold Louvered Doors Bi-fold Panel Doors Sliding Doors Hinged Wood Door" at bounding box center [333, 208] width 210 height 11
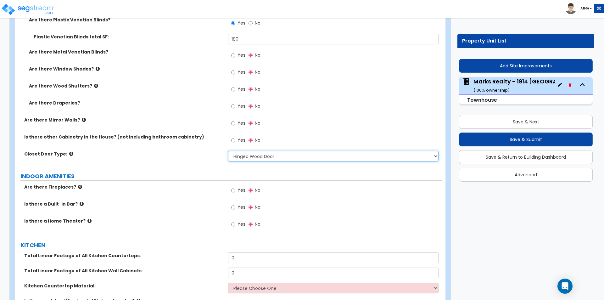
scroll to position [1855, 0]
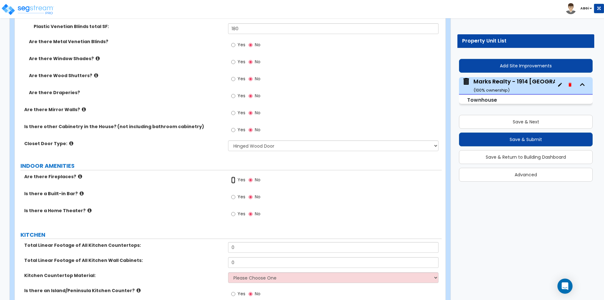
click at [233, 180] on input "Yes" at bounding box center [233, 179] width 4 height 7
radio input "true"
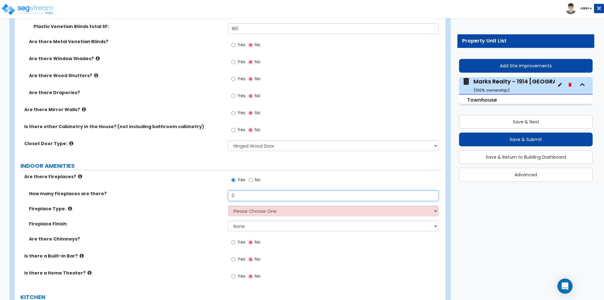
click at [246, 196] on input "0" at bounding box center [333, 195] width 210 height 11
type input "1"
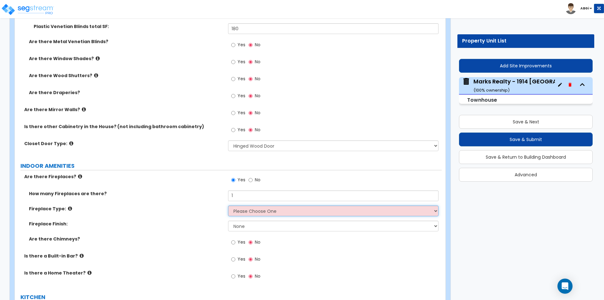
click at [257, 213] on select "Please Choose One Built-in Electric Fireplace Built-in Gas Fireplace Built-in W…" at bounding box center [333, 210] width 210 height 11
select select "2"
click at [228, 205] on select "Please Choose One Built-in Electric Fireplace Built-in Gas Fireplace Built-in W…" at bounding box center [333, 210] width 210 height 11
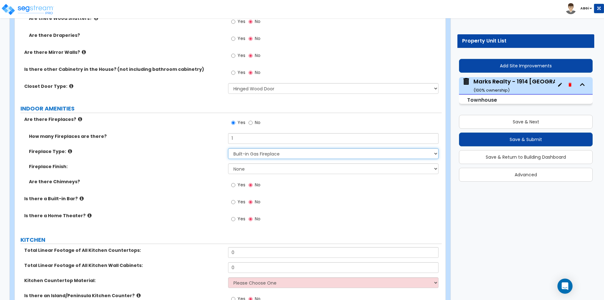
scroll to position [1918, 0]
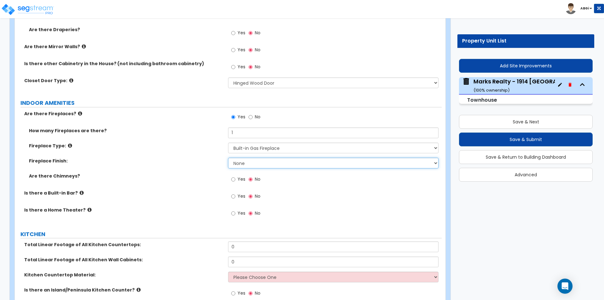
click at [241, 165] on select "None Brick Stone Tile Painted Molding" at bounding box center [333, 163] width 210 height 11
select select "3"
click at [228, 158] on select "None Brick Stone Tile Painted Molding" at bounding box center [333, 163] width 210 height 11
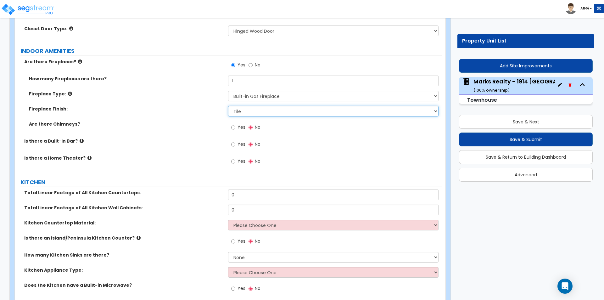
scroll to position [1981, 0]
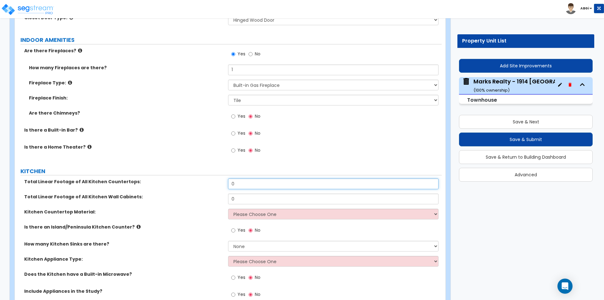
click at [236, 182] on input "0" at bounding box center [333, 183] width 210 height 11
click at [243, 186] on input "0" at bounding box center [333, 183] width 210 height 11
type input "16"
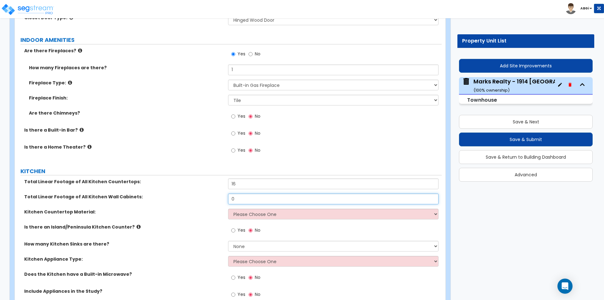
click at [241, 201] on input "0" at bounding box center [333, 198] width 210 height 11
type input "16"
click at [248, 211] on select "Please Choose One Plastic Laminate Solid Surface Stone Quartz Marble Tile Wood …" at bounding box center [333, 213] width 210 height 11
select select "3"
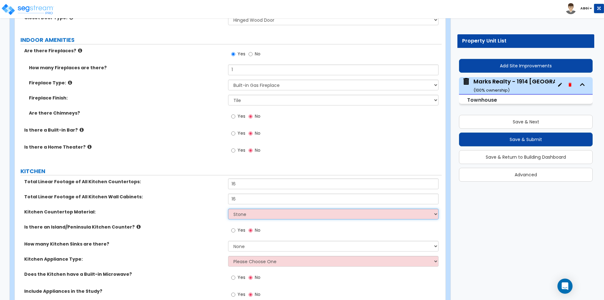
click at [228, 208] on select "Please Choose One Plastic Laminate Solid Surface Stone Quartz Marble Tile Wood …" at bounding box center [333, 213] width 210 height 11
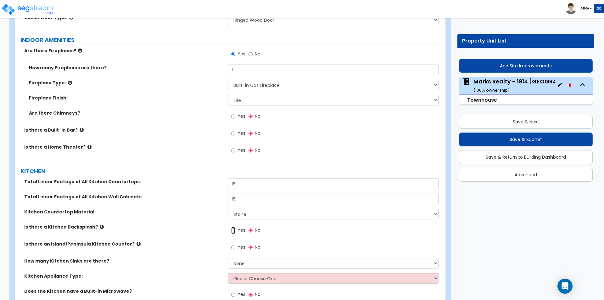
click at [233, 229] on input "Yes" at bounding box center [233, 230] width 4 height 7
radio input "true"
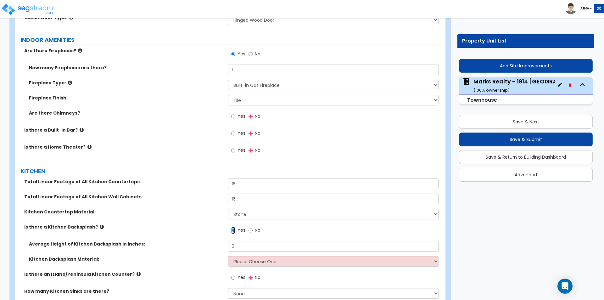
scroll to position [2012, 0]
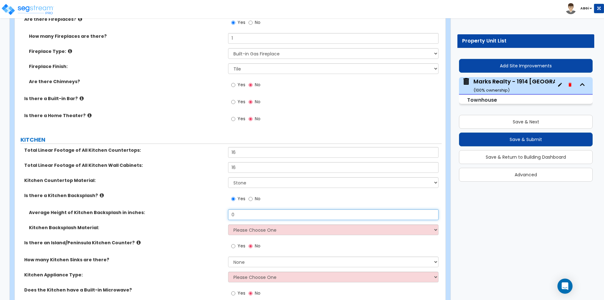
click at [246, 213] on input "0" at bounding box center [333, 214] width 210 height 11
type input "3"
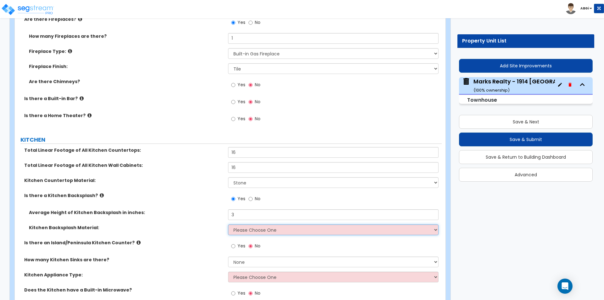
click at [271, 228] on select "Please Choose One Plastic Laminate Solid Surface Stone Quartz Tile Stainless St…" at bounding box center [333, 229] width 210 height 11
select select "6"
click at [228, 224] on select "Please Choose One Plastic Laminate Solid Surface Stone Quartz Tile Stainless St…" at bounding box center [333, 229] width 210 height 11
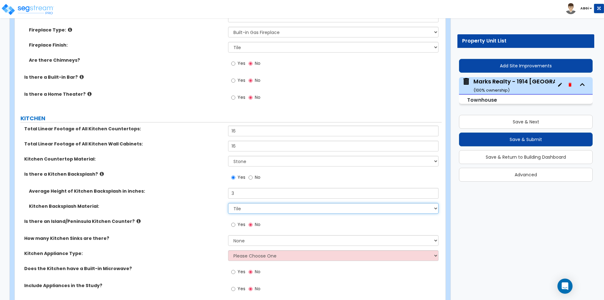
scroll to position [2075, 0]
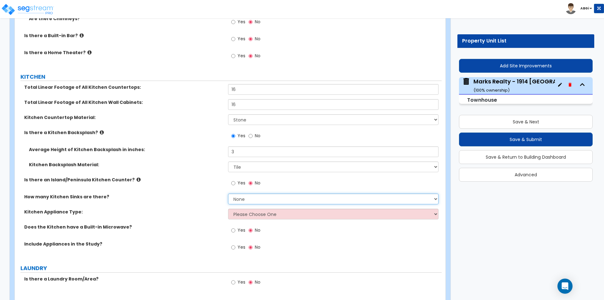
click at [237, 199] on select "None 1 2 3" at bounding box center [333, 198] width 210 height 11
select select "1"
click at [228, 193] on select "None 1 2 3" at bounding box center [333, 198] width 210 height 11
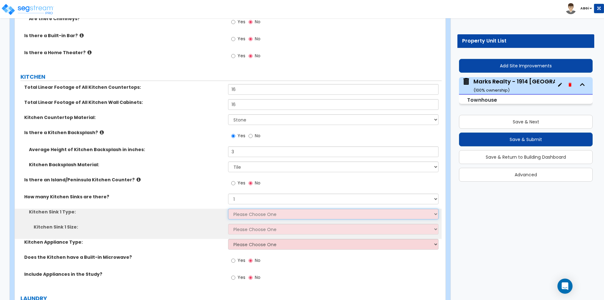
click at [245, 215] on select "Please Choose One Stainless Steel Porcelain Enamel Cast Iron Granite Composite" at bounding box center [333, 213] width 210 height 11
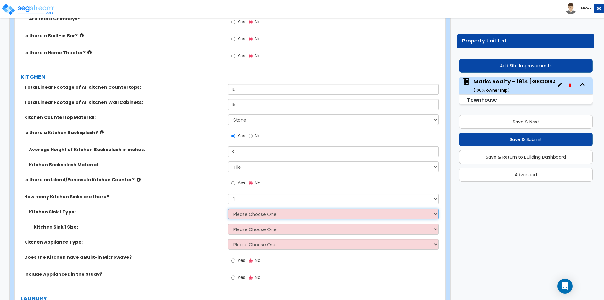
select select "1"
click at [228, 208] on select "Please Choose One Stainless Steel Porcelain Enamel Cast Iron Granite Composite" at bounding box center [333, 213] width 210 height 11
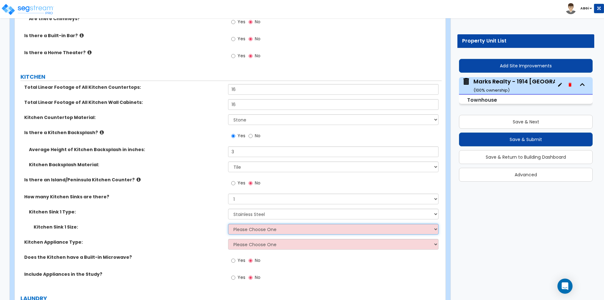
click at [248, 227] on select "Please Choose One Single Sink Double Sink" at bounding box center [333, 229] width 210 height 11
select select "2"
click at [228, 224] on select "Please Choose One Single Sink Double Sink" at bounding box center [333, 229] width 210 height 11
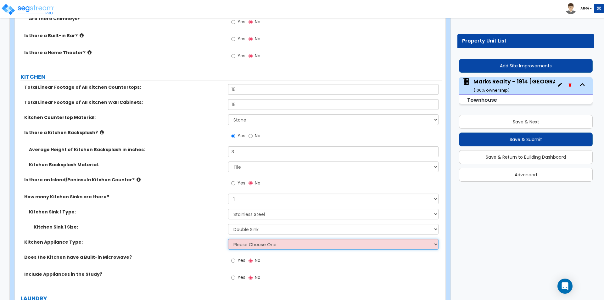
click at [247, 246] on select "Please Choose One Gas Electric" at bounding box center [333, 244] width 210 height 11
select select "2"
click at [228, 239] on select "Please Choose One Gas Electric" at bounding box center [333, 244] width 210 height 11
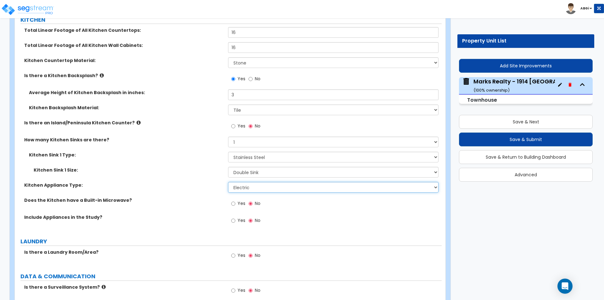
scroll to position [2138, 0]
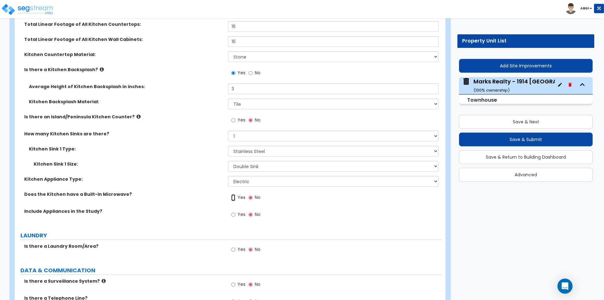
click at [234, 197] on input "Yes" at bounding box center [233, 197] width 4 height 7
radio input "true"
click at [234, 216] on input "Yes" at bounding box center [233, 214] width 4 height 7
radio input "true"
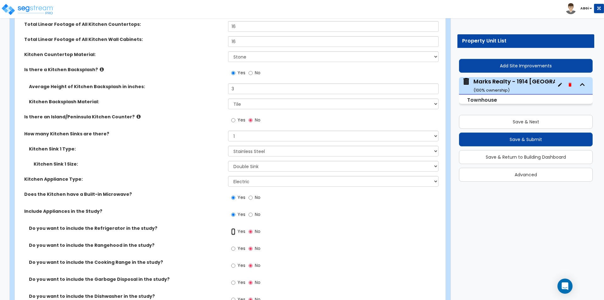
click at [234, 231] on input "Yes" at bounding box center [233, 231] width 4 height 7
radio input "true"
click at [234, 263] on input "Yes" at bounding box center [233, 265] width 4 height 7
radio input "true"
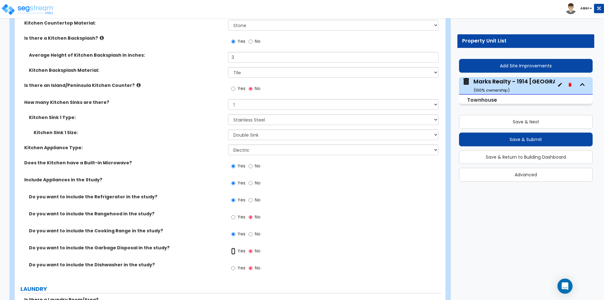
click at [233, 248] on input "Yes" at bounding box center [233, 250] width 4 height 7
radio input "true"
click at [232, 267] on input "Yes" at bounding box center [233, 267] width 4 height 7
radio input "true"
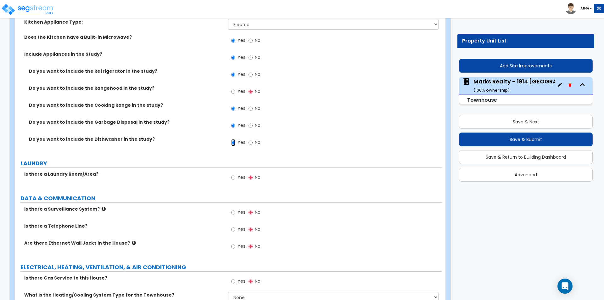
scroll to position [2295, 0]
click at [234, 178] on input "Yes" at bounding box center [233, 177] width 4 height 7
radio input "true"
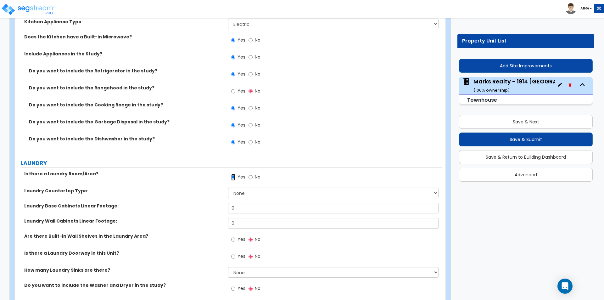
scroll to position [2327, 0]
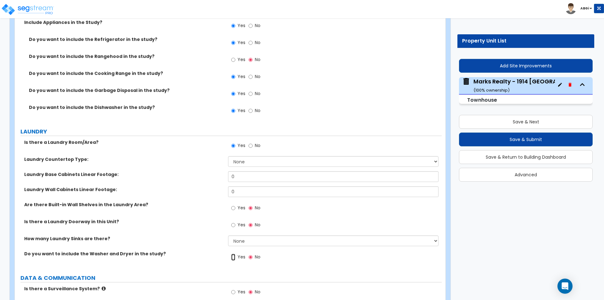
click at [232, 256] on input "Yes" at bounding box center [233, 256] width 4 height 7
radio input "true"
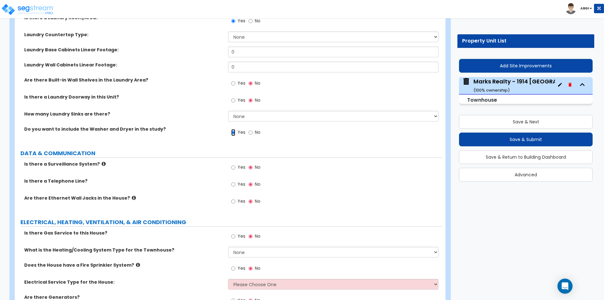
scroll to position [2452, 0]
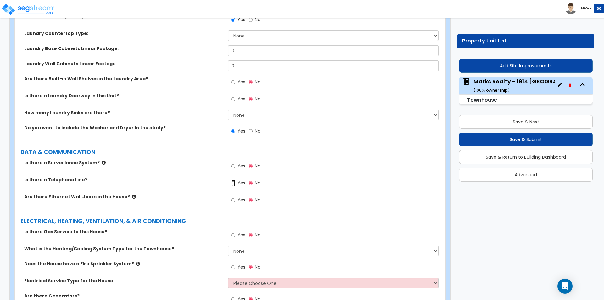
click at [234, 184] on input "Yes" at bounding box center [233, 183] width 4 height 7
radio input "true"
click at [233, 198] on input "Yes" at bounding box center [233, 200] width 4 height 7
radio input "true"
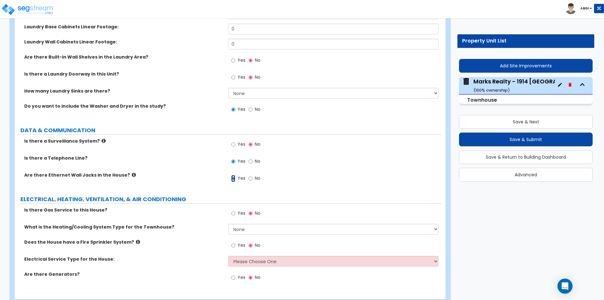
scroll to position [2484, 0]
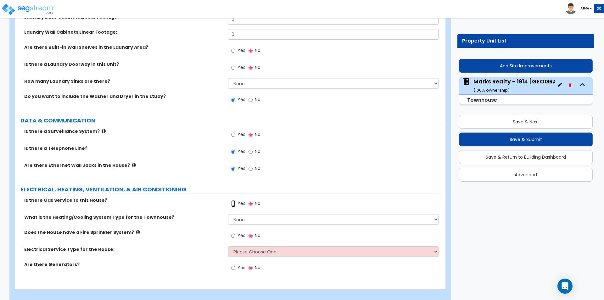
click at [232, 203] on input "Yes" at bounding box center [233, 203] width 4 height 7
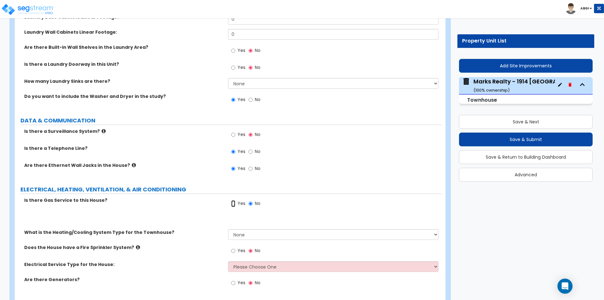
radio input "true"
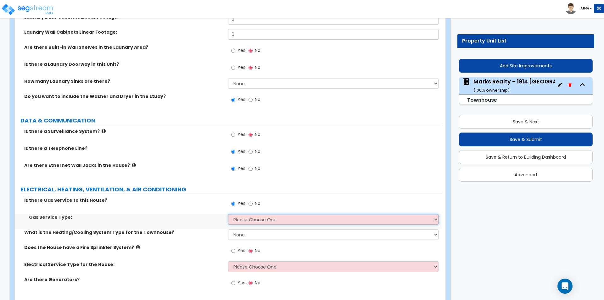
click at [242, 220] on select "Please Choose One Natural Gas Service Propane Tank On-site" at bounding box center [333, 219] width 210 height 11
select select "1"
click at [228, 214] on select "Please Choose One Natural Gas Service Propane Tank On-site" at bounding box center [333, 219] width 210 height 11
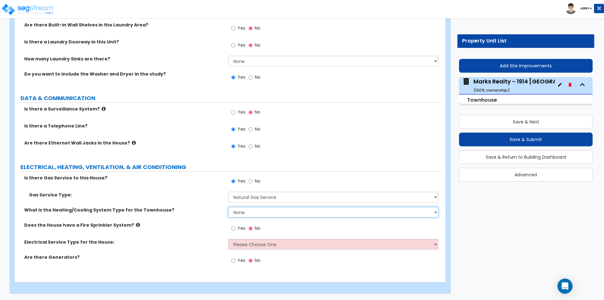
click at [232, 213] on select "None Heat Only Centralized Heating & Cooling Thru Wall Air Conditioners Mini Sp…" at bounding box center [333, 212] width 210 height 11
select select "2"
click at [228, 207] on select "None Heat Only Centralized Heating & Cooling Thru Wall Air Conditioners Mini Sp…" at bounding box center [333, 212] width 210 height 11
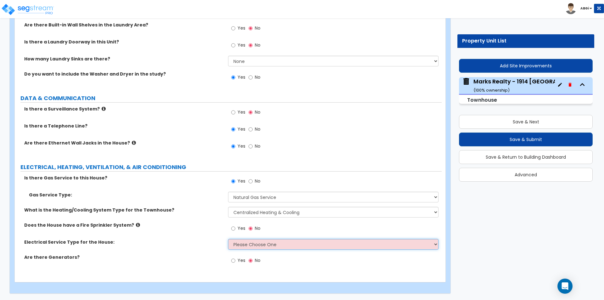
click at [238, 241] on select "Please Choose One Overhead Underground" at bounding box center [333, 244] width 210 height 11
select select "1"
click at [228, 239] on select "Please Choose One Overhead Underground" at bounding box center [333, 244] width 210 height 11
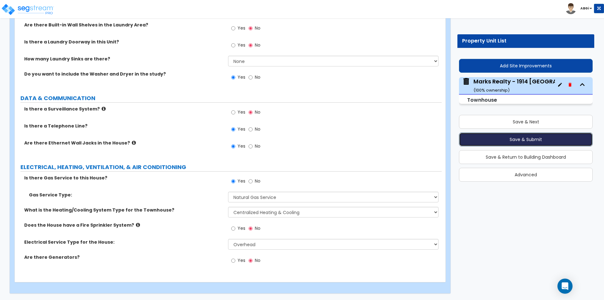
click at [523, 136] on button "Save & Submit" at bounding box center [526, 139] width 134 height 14
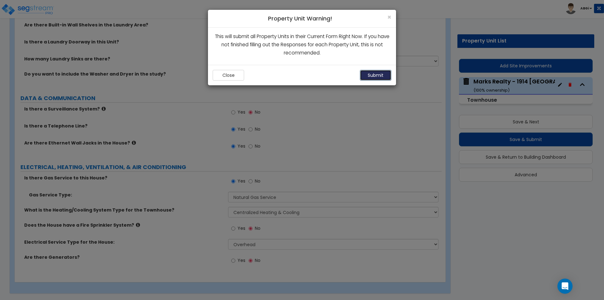
click at [366, 71] on button "Submit" at bounding box center [375, 75] width 31 height 11
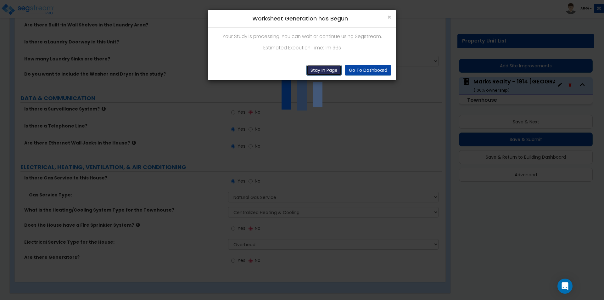
click at [324, 69] on button "Stay In Page" at bounding box center [323, 70] width 35 height 11
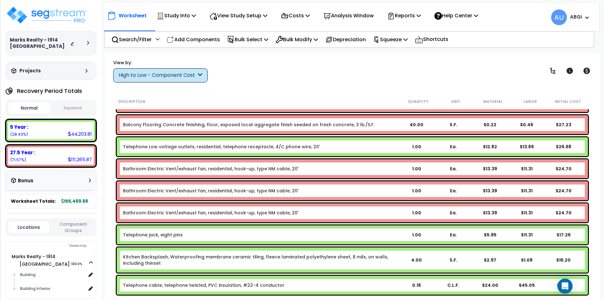
scroll to position [28, 0]
click at [402, 38] on p "Squeeze" at bounding box center [390, 39] width 35 height 8
click at [397, 52] on link "Squeeze" at bounding box center [401, 53] width 62 height 13
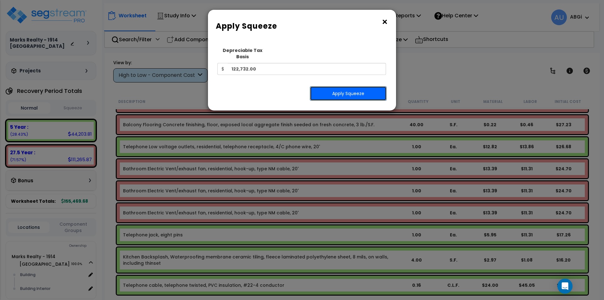
click at [344, 88] on button "Apply Squeeze" at bounding box center [348, 93] width 77 height 14
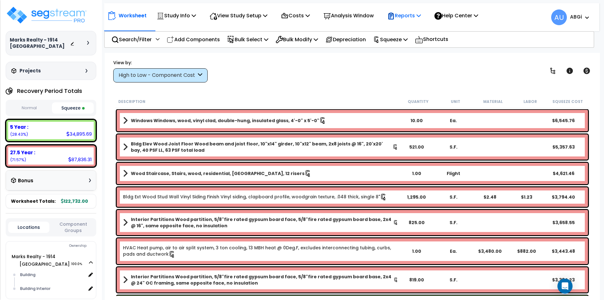
click at [417, 16] on p "Reports" at bounding box center [404, 15] width 34 height 8
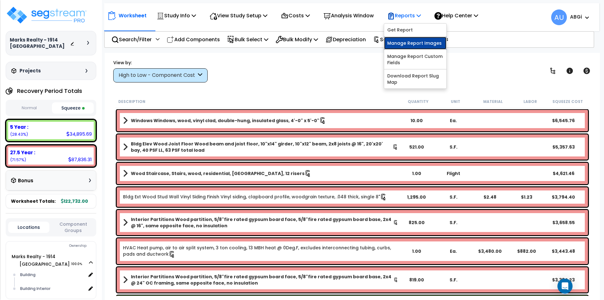
click at [410, 41] on link "Manage Report Images" at bounding box center [415, 43] width 62 height 13
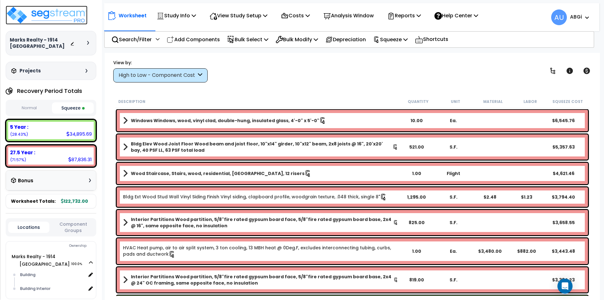
click at [58, 14] on img at bounding box center [47, 15] width 82 height 19
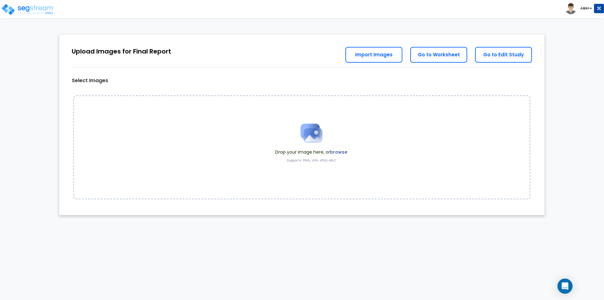
click at [324, 128] on img at bounding box center [311, 132] width 31 height 31
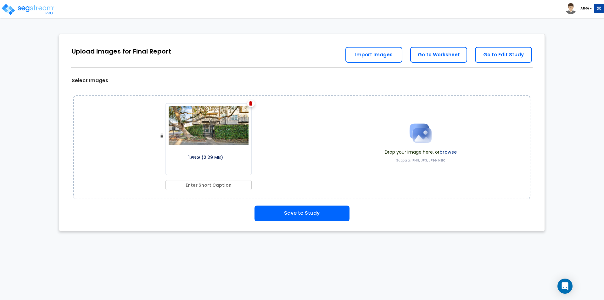
click at [422, 138] on img at bounding box center [420, 132] width 31 height 31
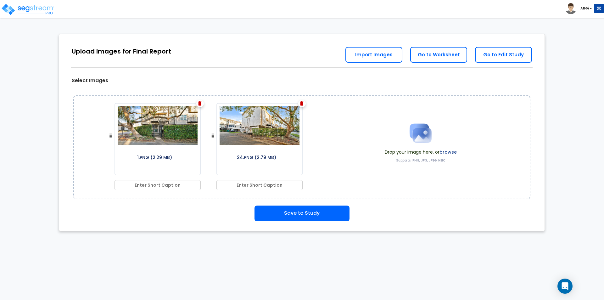
click at [411, 136] on img at bounding box center [420, 132] width 31 height 31
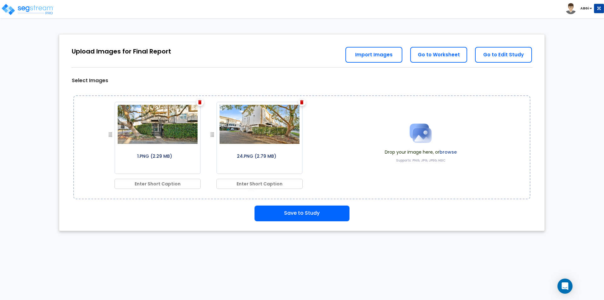
click at [413, 137] on img at bounding box center [420, 132] width 31 height 31
click at [422, 136] on img at bounding box center [420, 132] width 31 height 31
click at [414, 144] on img at bounding box center [420, 132] width 31 height 31
click at [418, 136] on img at bounding box center [420, 132] width 31 height 31
click at [422, 140] on img at bounding box center [420, 132] width 31 height 31
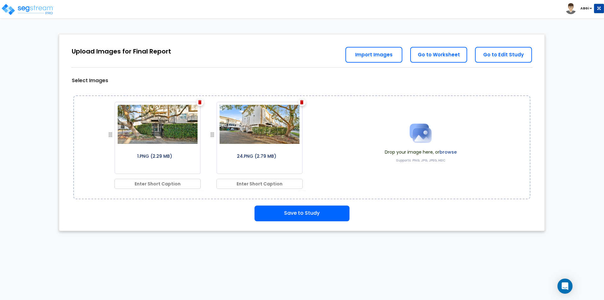
click at [422, 137] on img at bounding box center [420, 132] width 31 height 31
click at [424, 138] on img at bounding box center [420, 132] width 31 height 31
click at [414, 134] on img at bounding box center [420, 132] width 31 height 31
click at [418, 137] on img at bounding box center [420, 132] width 31 height 31
click at [412, 130] on img at bounding box center [420, 132] width 31 height 31
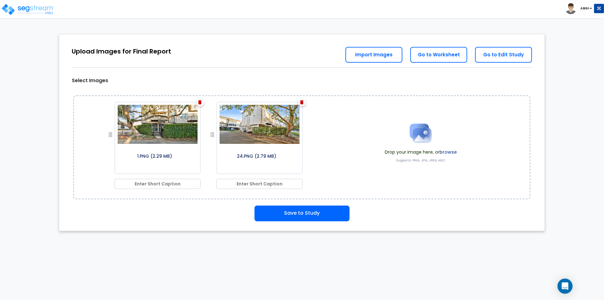
click at [418, 137] on img at bounding box center [420, 132] width 31 height 31
click at [411, 139] on img at bounding box center [420, 132] width 31 height 31
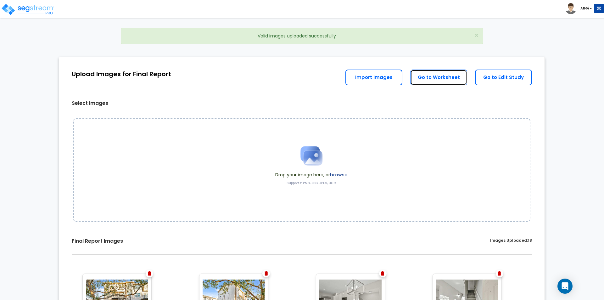
click at [452, 81] on link "Go to Worksheet" at bounding box center [438, 77] width 57 height 16
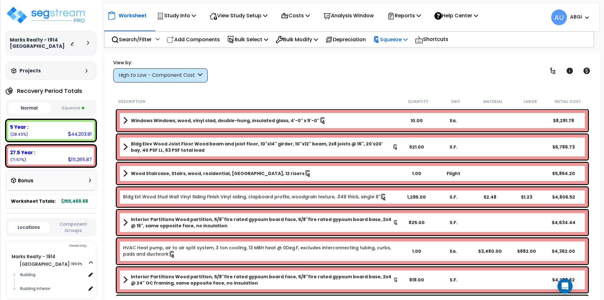
click at [407, 37] on p "Squeeze" at bounding box center [390, 39] width 35 height 8
click at [420, 13] on p "Reports" at bounding box center [404, 15] width 34 height 8
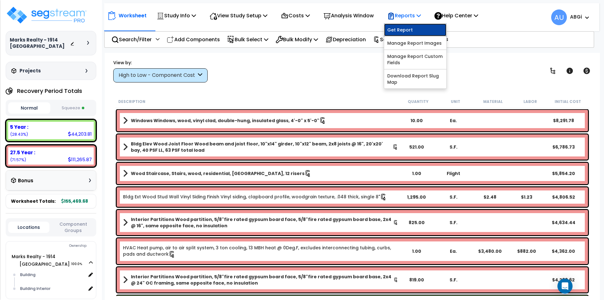
click at [407, 27] on link "Get Report" at bounding box center [415, 30] width 62 height 13
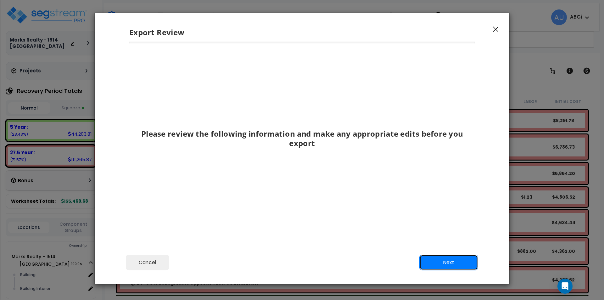
click at [439, 262] on button "Next" at bounding box center [448, 262] width 59 height 16
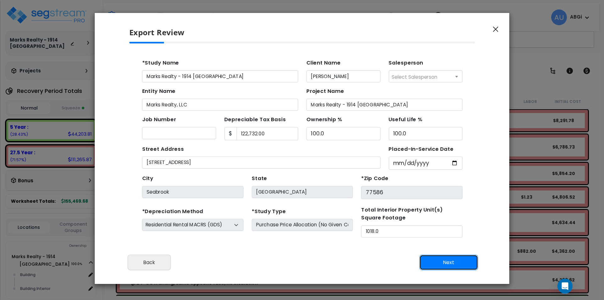
click at [438, 260] on button "Next" at bounding box center [448, 262] width 59 height 16
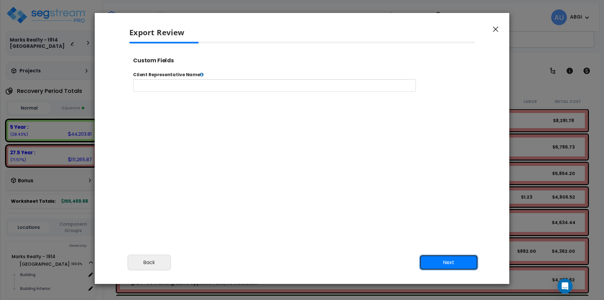
click at [438, 260] on button "Next" at bounding box center [448, 262] width 59 height 16
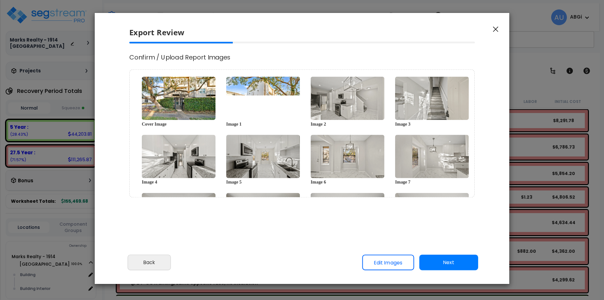
select select "2024"
click at [450, 264] on button "Next" at bounding box center [448, 262] width 59 height 16
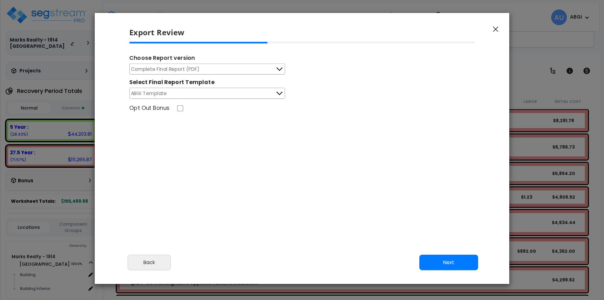
click at [445, 257] on button "Next" at bounding box center [448, 262] width 59 height 16
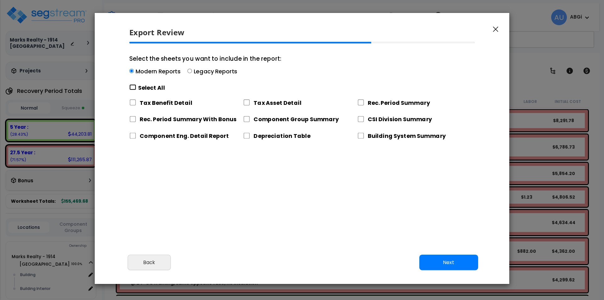
click at [132, 87] on input "Select the sheets you want to include in the report: Modern Reports Legacy Repo…" at bounding box center [132, 87] width 7 height 6
checkbox input "true"
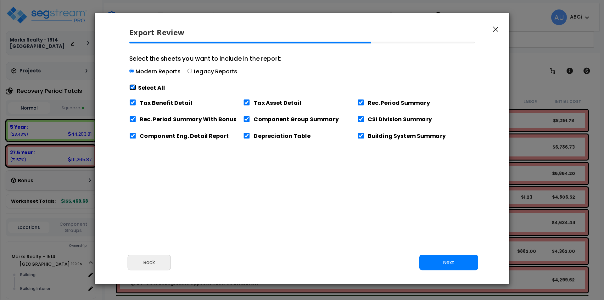
checkbox input "true"
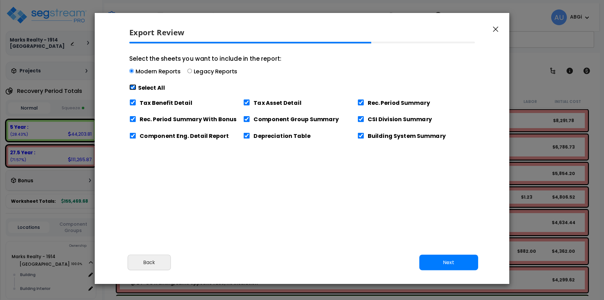
checkbox input "true"
click at [130, 103] on input "Tax Benefit Detail" at bounding box center [132, 102] width 7 height 6
checkbox input "false"
click at [442, 259] on button "Next" at bounding box center [448, 262] width 59 height 16
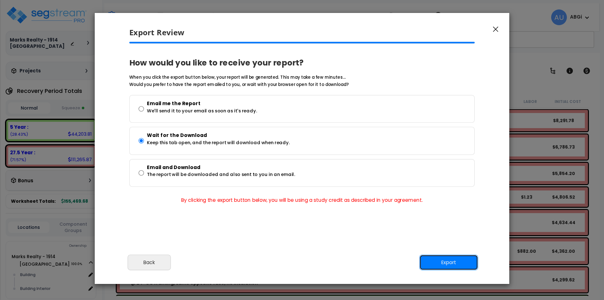
click at [447, 264] on button "Export" at bounding box center [448, 262] width 59 height 16
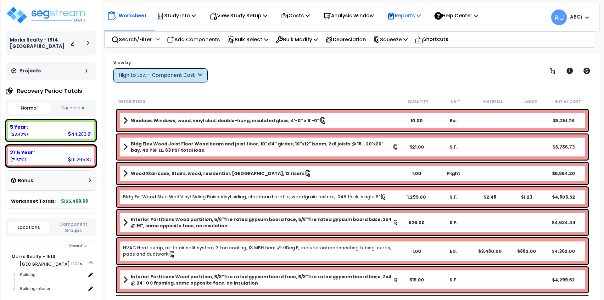
click at [421, 18] on p "Reports" at bounding box center [404, 15] width 34 height 8
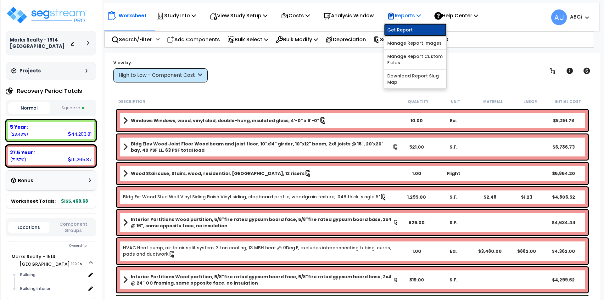
click at [418, 32] on link "Get Report" at bounding box center [415, 30] width 62 height 13
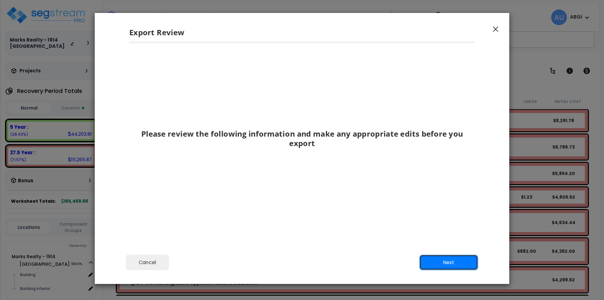
click at [436, 259] on button "Next" at bounding box center [448, 262] width 59 height 16
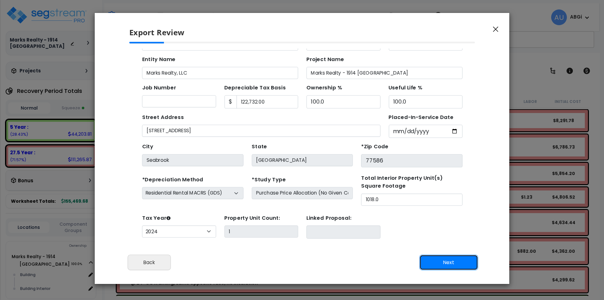
click at [440, 265] on button "Next" at bounding box center [448, 262] width 59 height 16
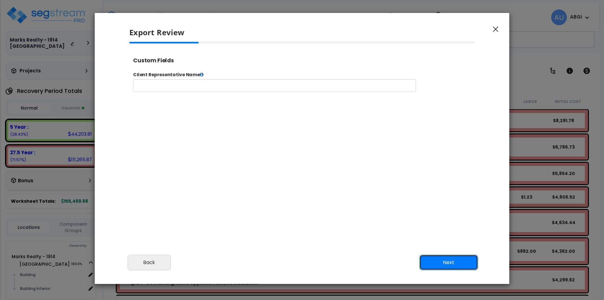
scroll to position [0, 0]
click at [442, 263] on button "Next" at bounding box center [448, 262] width 59 height 16
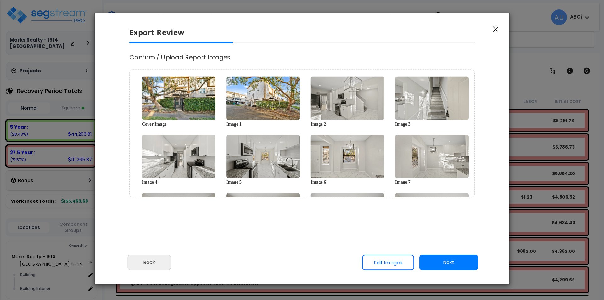
select select "2024"
click at [442, 263] on button "Next" at bounding box center [448, 262] width 59 height 16
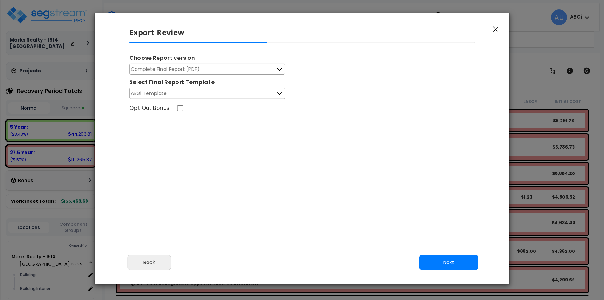
click at [278, 71] on icon at bounding box center [279, 69] width 8 height 8
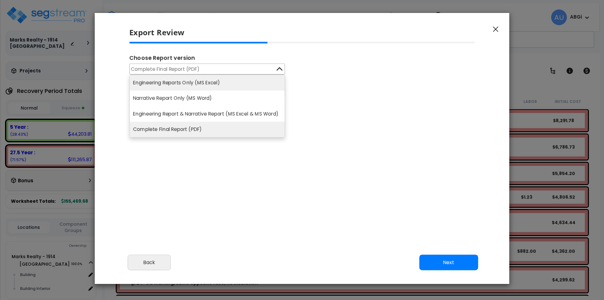
click at [244, 79] on li "Engineering Reports Only (MS Excel)" at bounding box center [207, 82] width 155 height 15
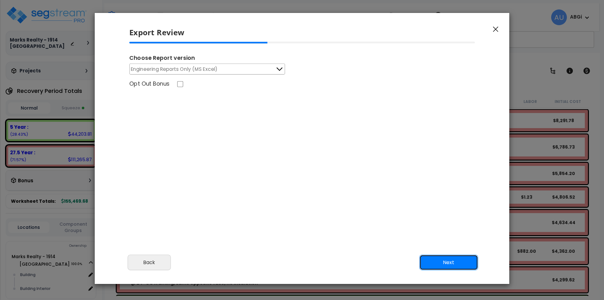
click at [442, 259] on button "Next" at bounding box center [448, 262] width 59 height 16
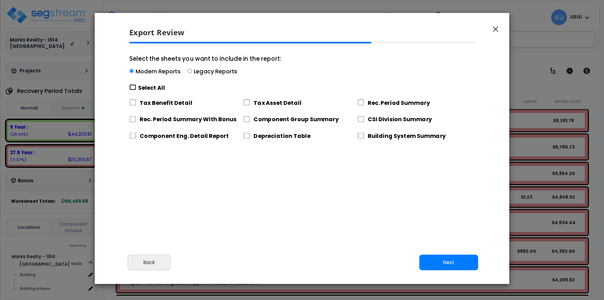
click at [135, 86] on input "Select the sheets you want to include in the report: Modern Reports Legacy Repo…" at bounding box center [132, 87] width 7 height 6
checkbox input "true"
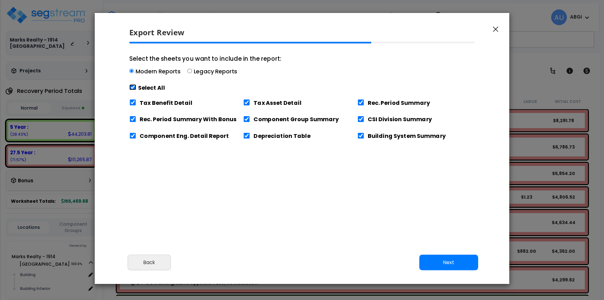
checkbox input "true"
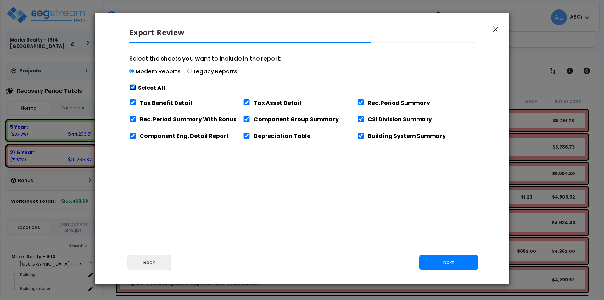
checkbox input "true"
click at [134, 101] on input "Tax Benefit Detail" at bounding box center [132, 102] width 7 height 6
checkbox input "false"
click at [442, 257] on button "Next" at bounding box center [448, 262] width 59 height 16
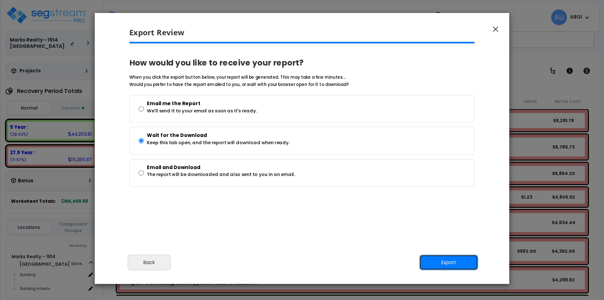
click at [442, 260] on button "Export" at bounding box center [448, 262] width 59 height 16
